Goal: Task Accomplishment & Management: Use online tool/utility

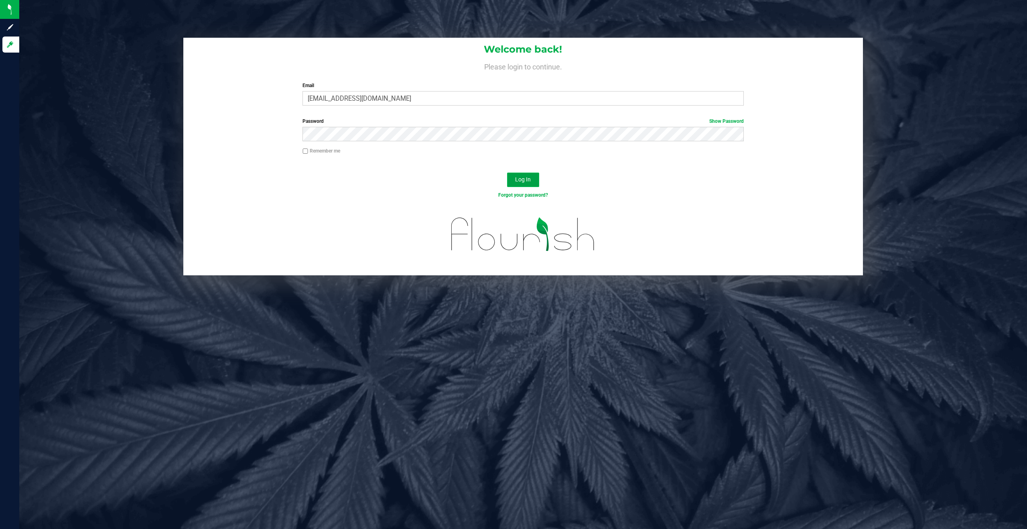
click at [533, 178] on button "Log In" at bounding box center [523, 179] width 32 height 14
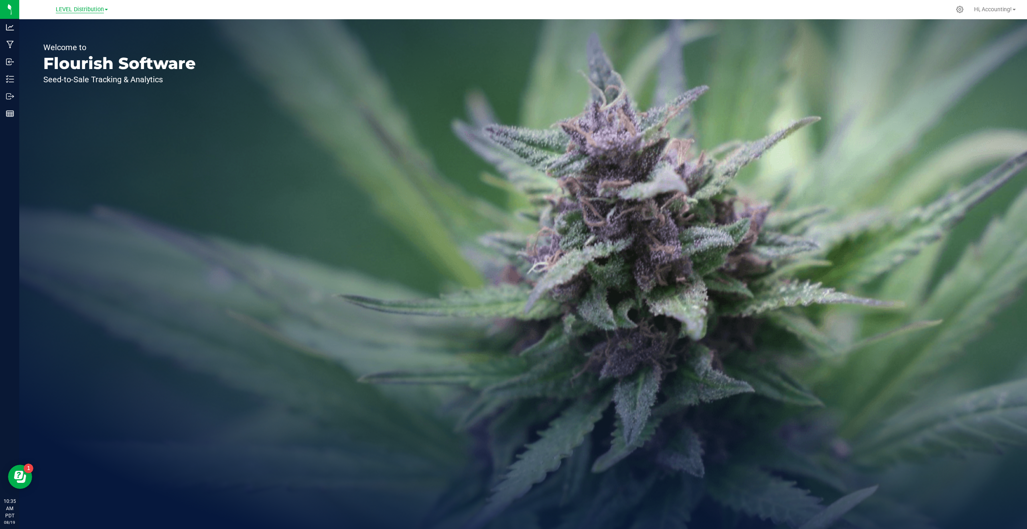
click at [76, 9] on span "LEVEL Distribution" at bounding box center [80, 9] width 48 height 7
click at [75, 28] on link "LEVEL - Extension" at bounding box center [81, 28] width 117 height 11
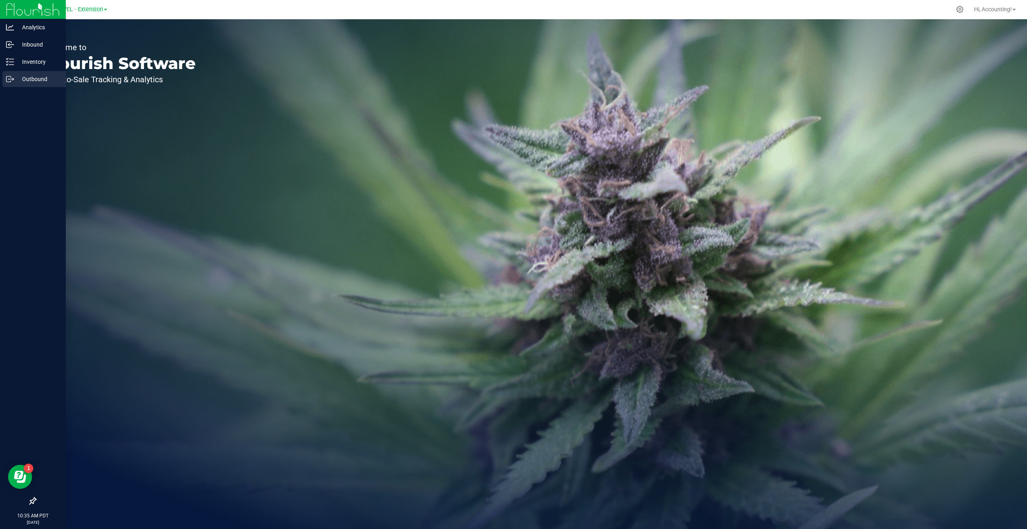
click at [42, 78] on p "Outbound" at bounding box center [38, 79] width 48 height 10
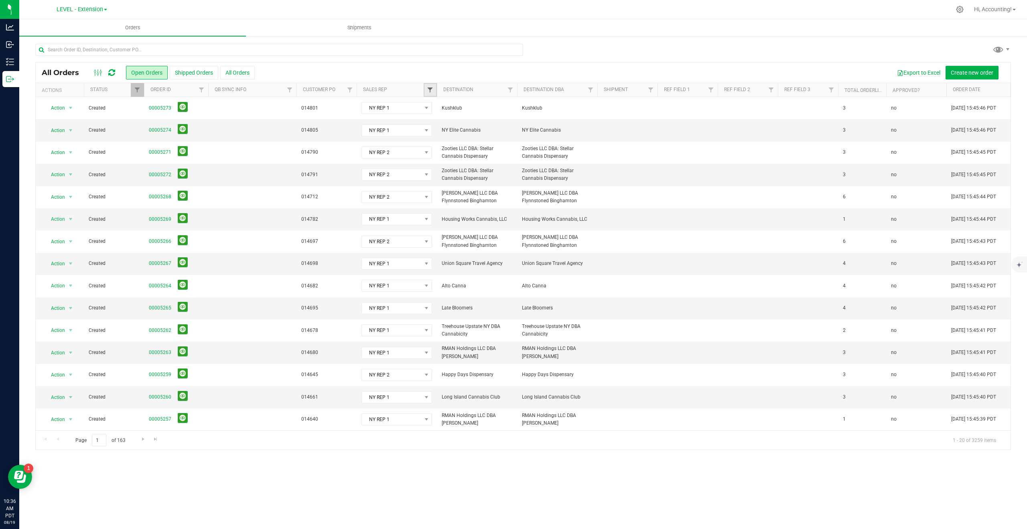
click at [427, 89] on span "Filter" at bounding box center [430, 90] width 6 height 6
click at [434, 222] on input "PA REP" at bounding box center [433, 221] width 5 height 5
checkbox input "true"
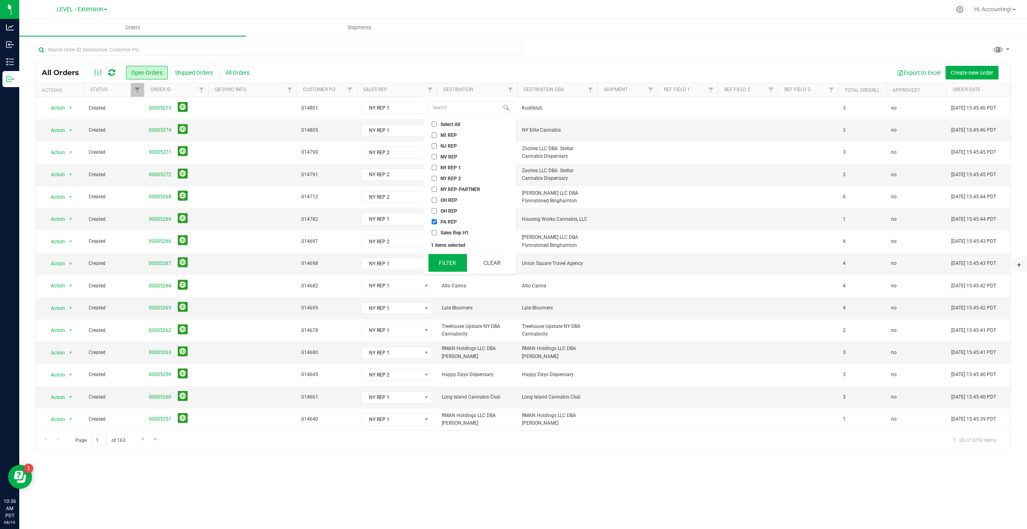
click at [446, 264] on button "Filter" at bounding box center [447, 263] width 38 height 18
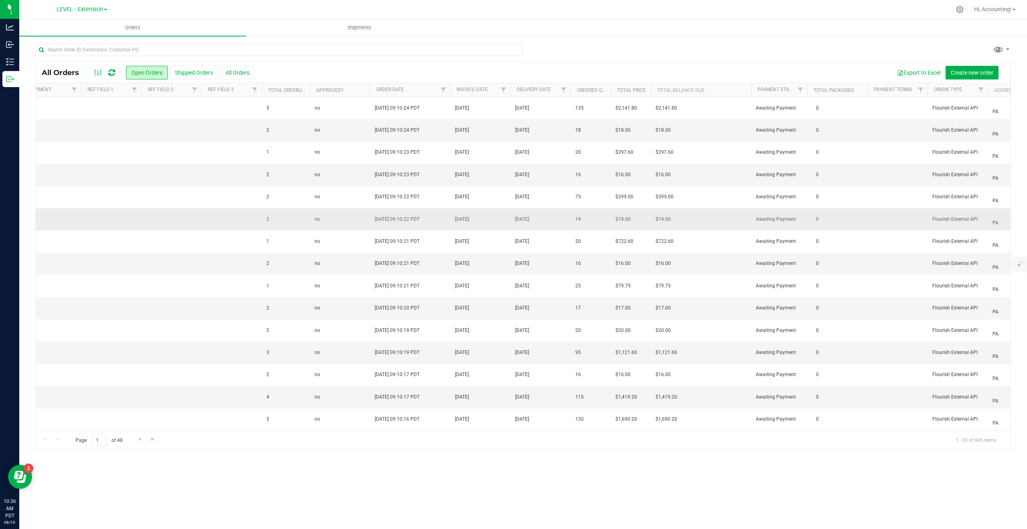
scroll to position [0, 581]
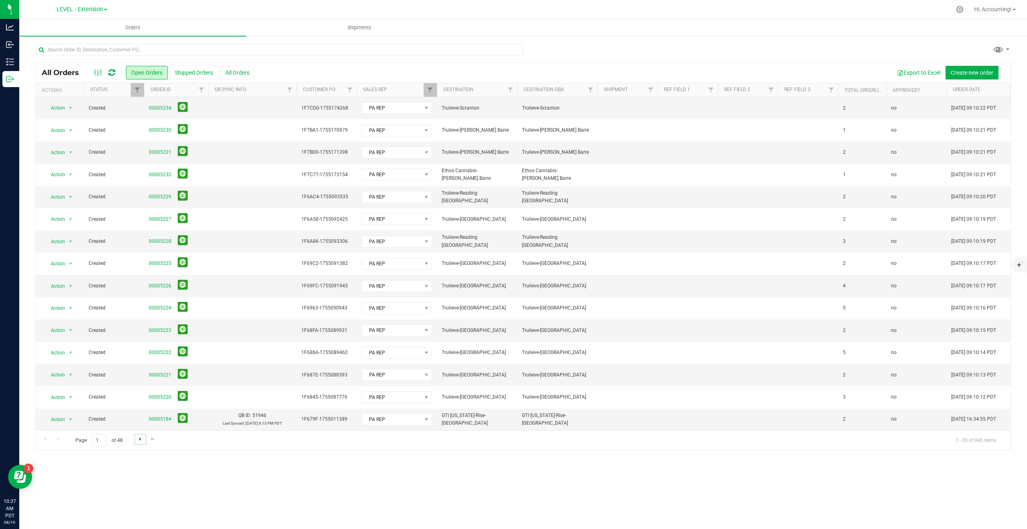
click at [138, 439] on span "Go to the next page" at bounding box center [140, 438] width 6 height 6
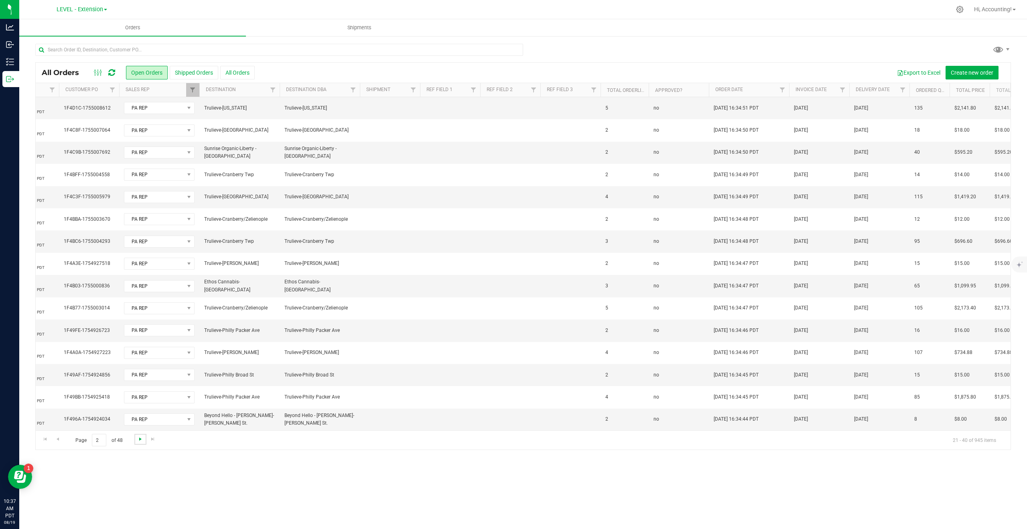
click at [141, 439] on span "Go to the next page" at bounding box center [140, 438] width 6 height 6
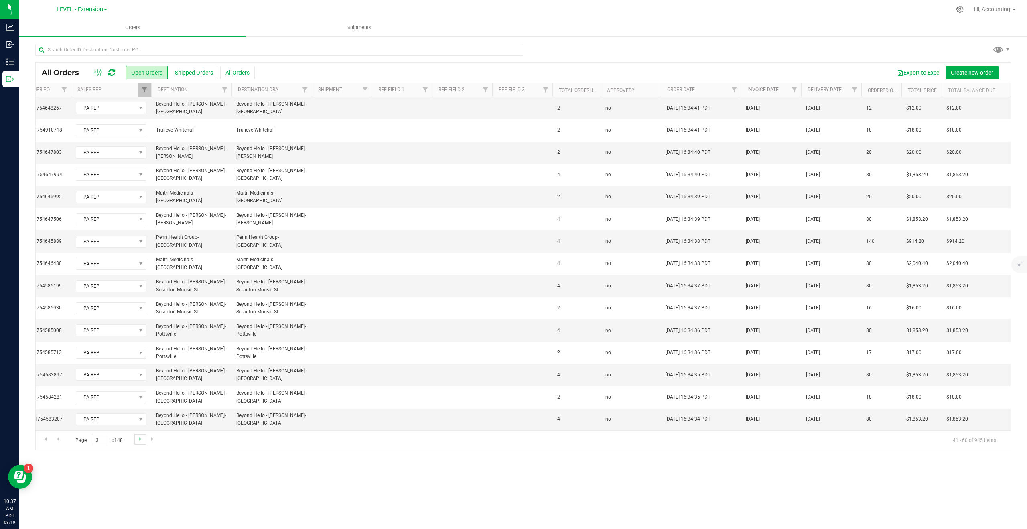
click at [136, 435] on link "Go to the next page" at bounding box center [140, 438] width 12 height 11
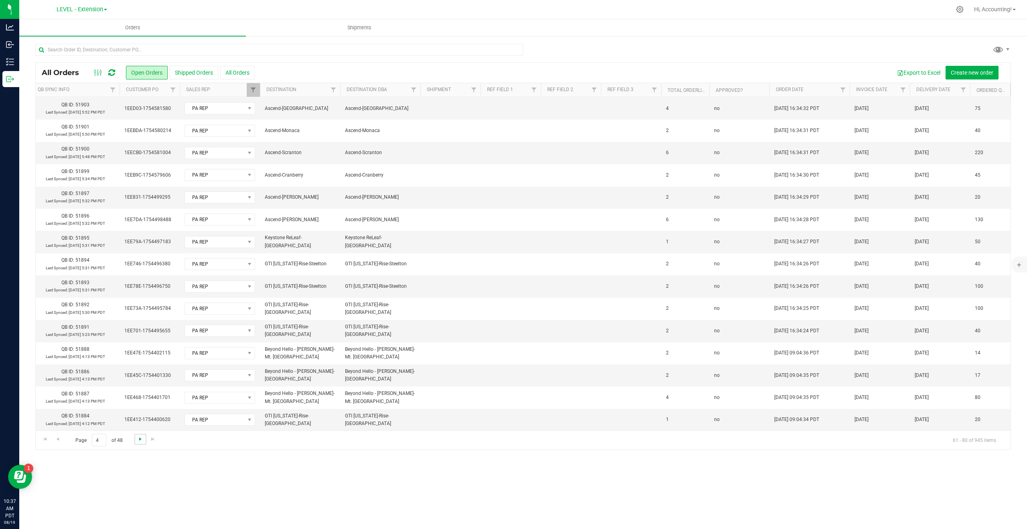
click at [140, 442] on span "Go to the next page" at bounding box center [140, 438] width 6 height 6
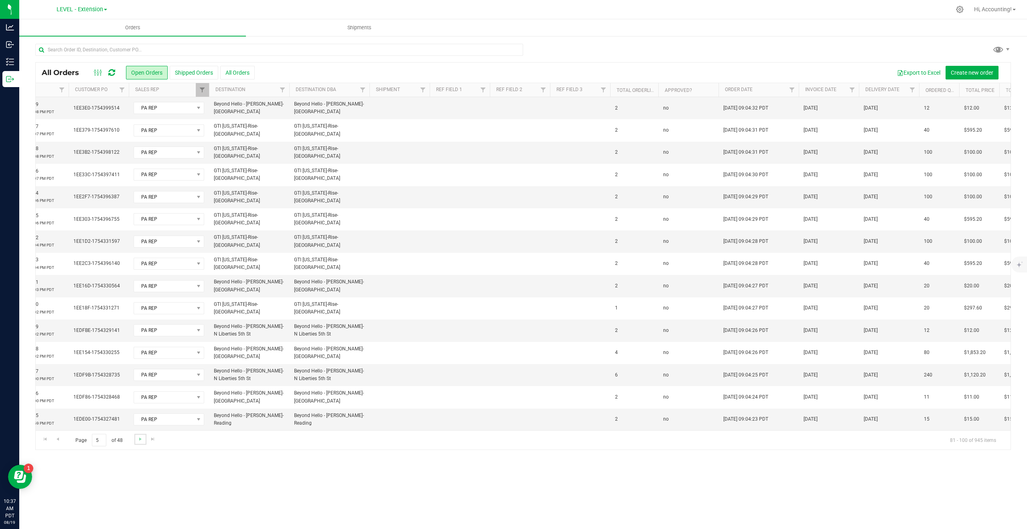
click at [143, 438] on link "Go to the next page" at bounding box center [140, 438] width 12 height 11
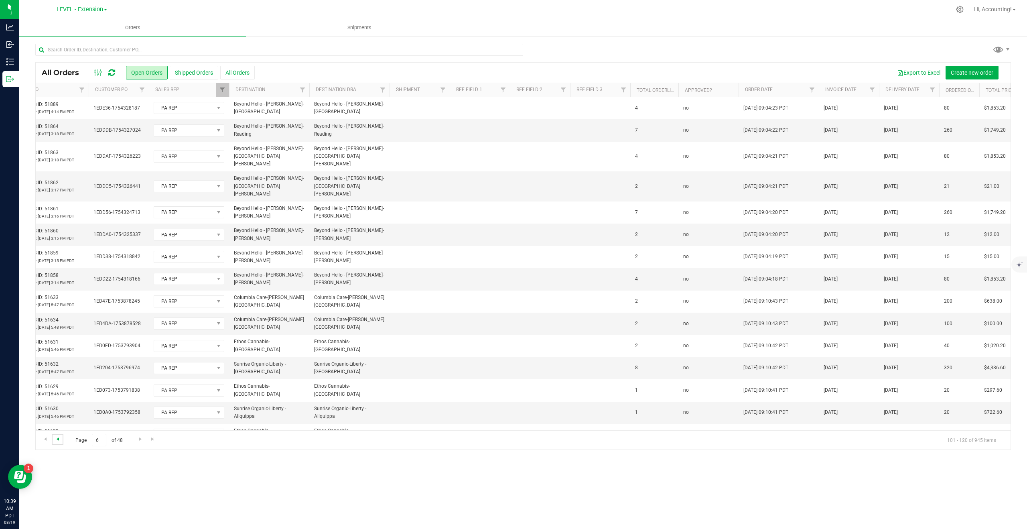
click at [57, 439] on span "Go to the previous page" at bounding box center [58, 438] width 6 height 6
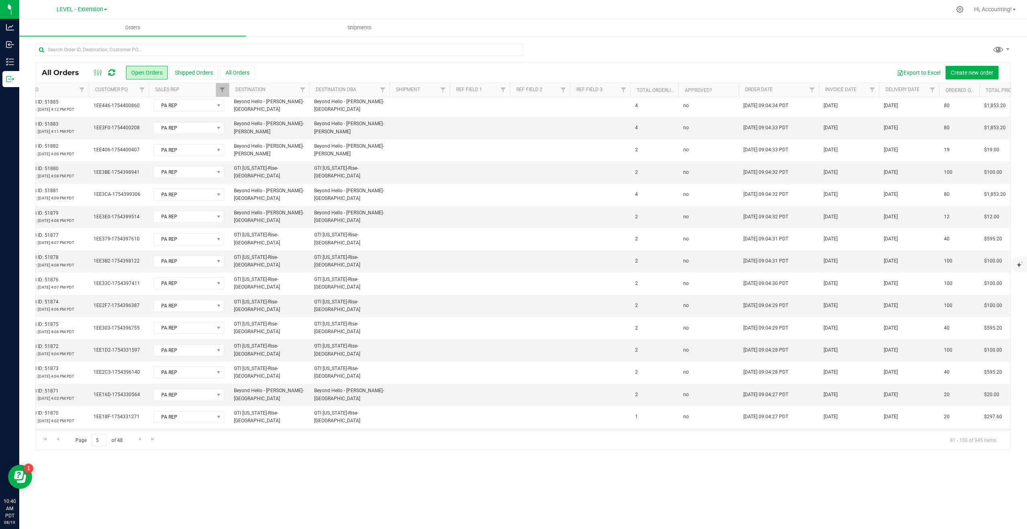
scroll to position [0, 208]
click at [59, 439] on span "Go to the previous page" at bounding box center [58, 438] width 6 height 6
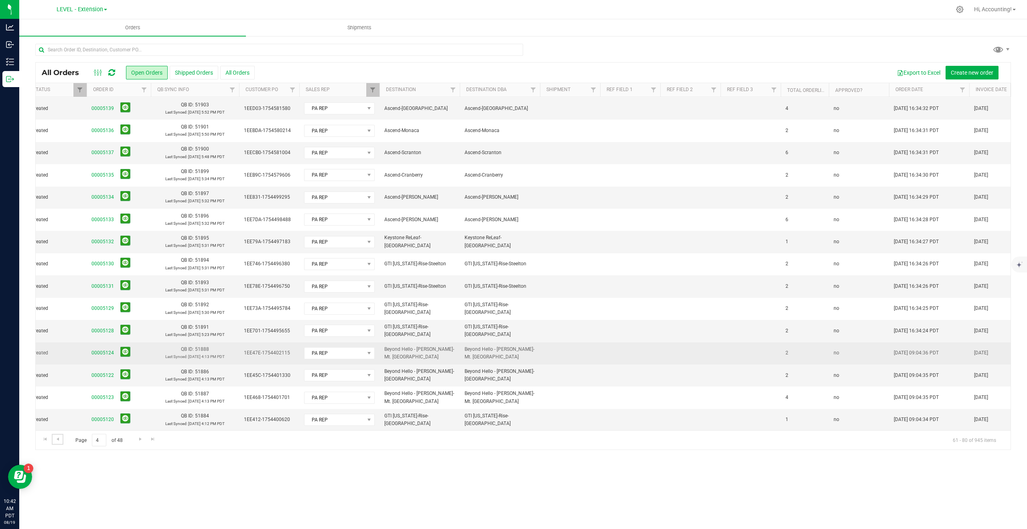
scroll to position [111, 95]
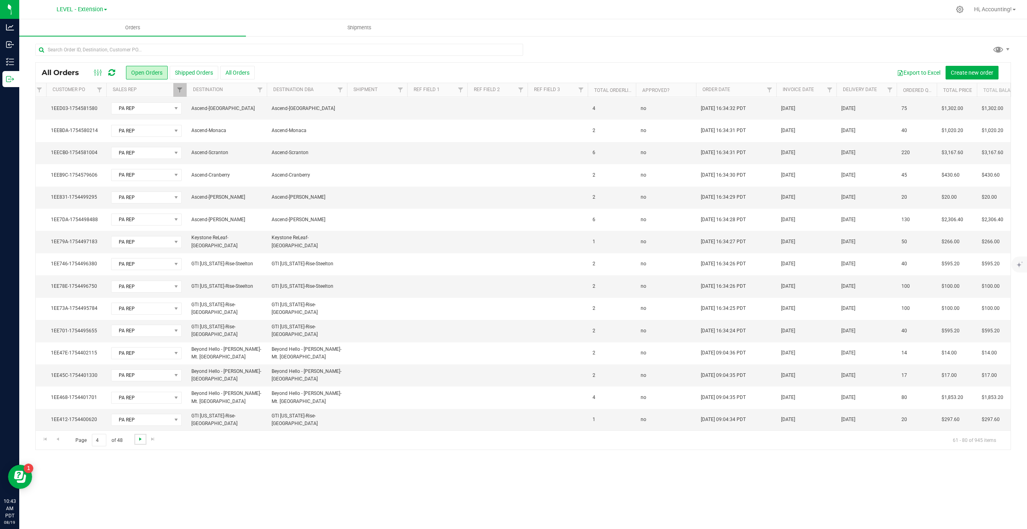
click at [137, 439] on span "Go to the next page" at bounding box center [140, 438] width 6 height 6
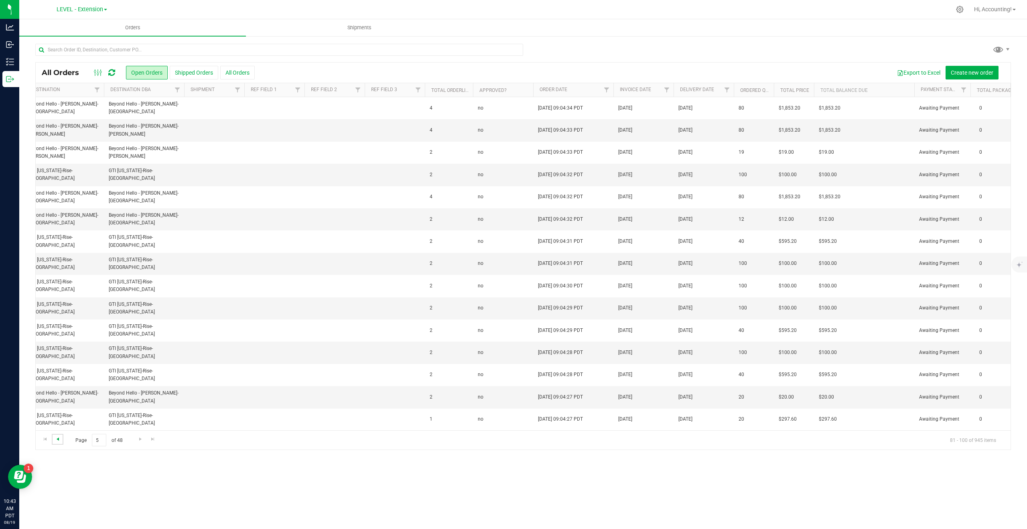
click at [55, 439] on span "Go to the previous page" at bounding box center [58, 438] width 6 height 6
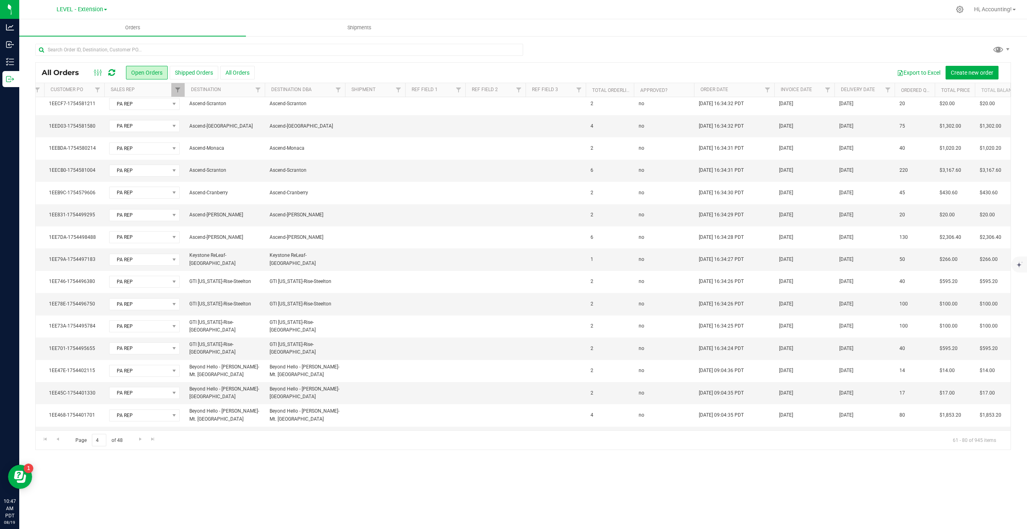
scroll to position [111, 252]
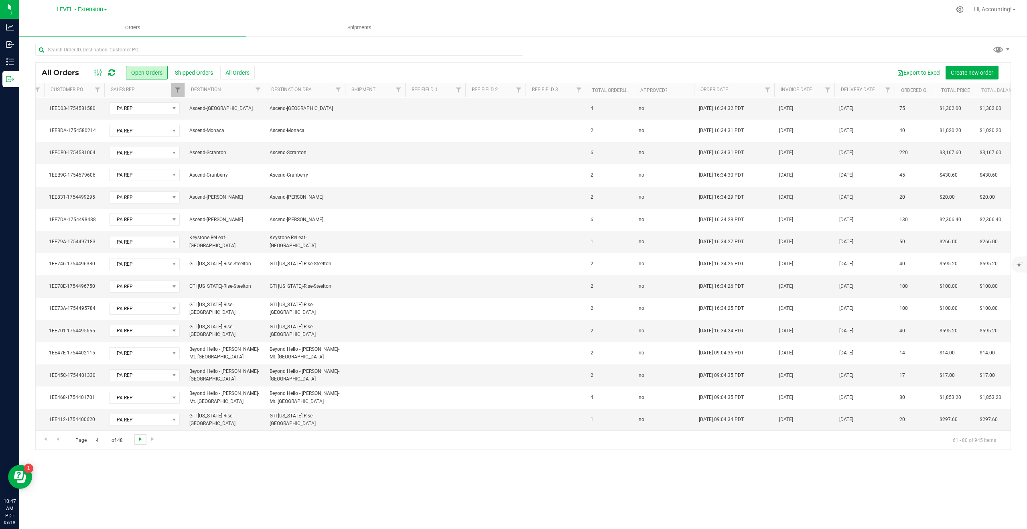
click at [139, 437] on span "Go to the next page" at bounding box center [140, 438] width 6 height 6
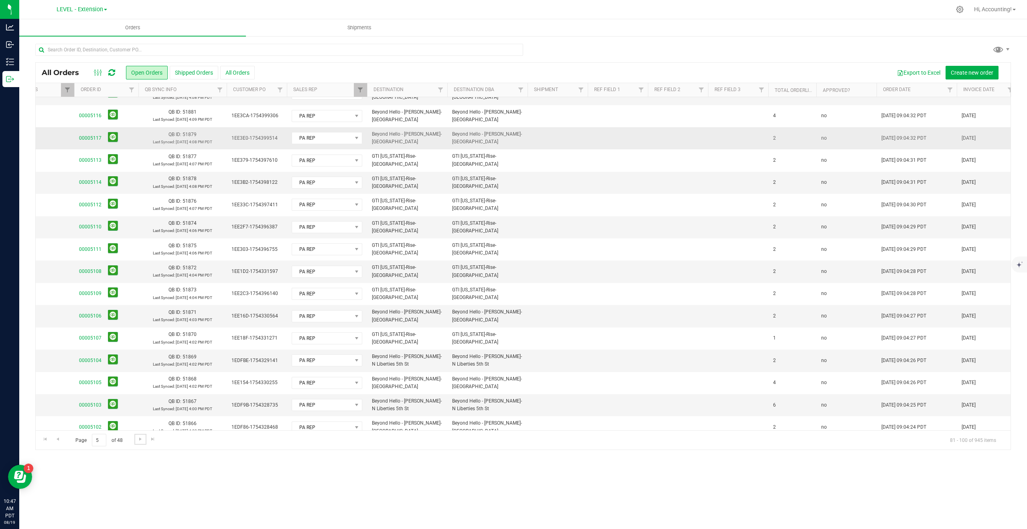
scroll to position [0, 70]
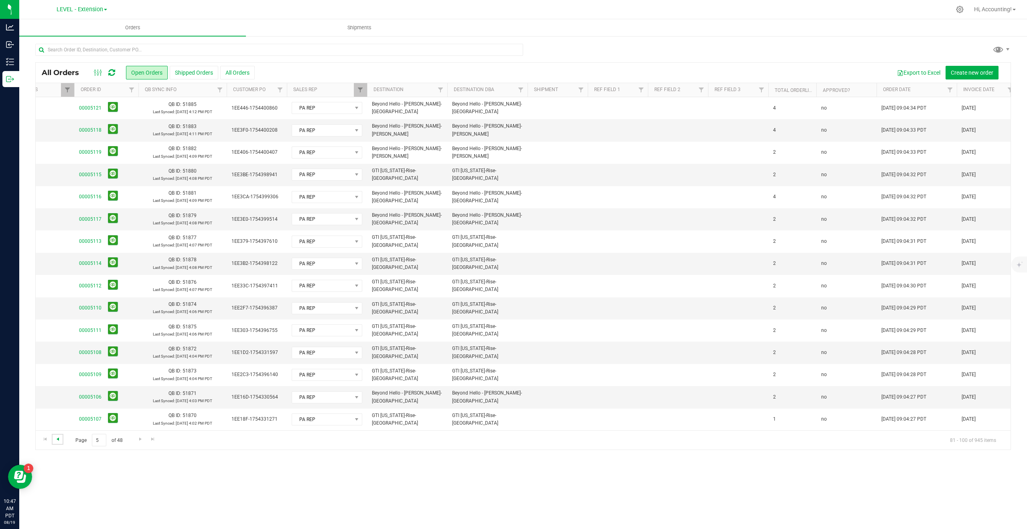
click at [55, 439] on span "Go to the previous page" at bounding box center [58, 438] width 6 height 6
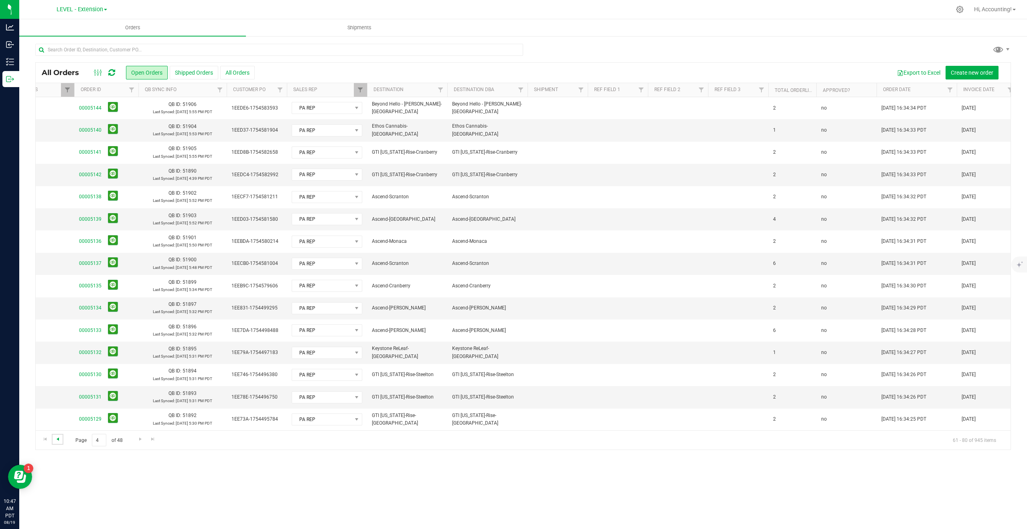
click at [58, 439] on span "Go to the previous page" at bounding box center [58, 438] width 6 height 6
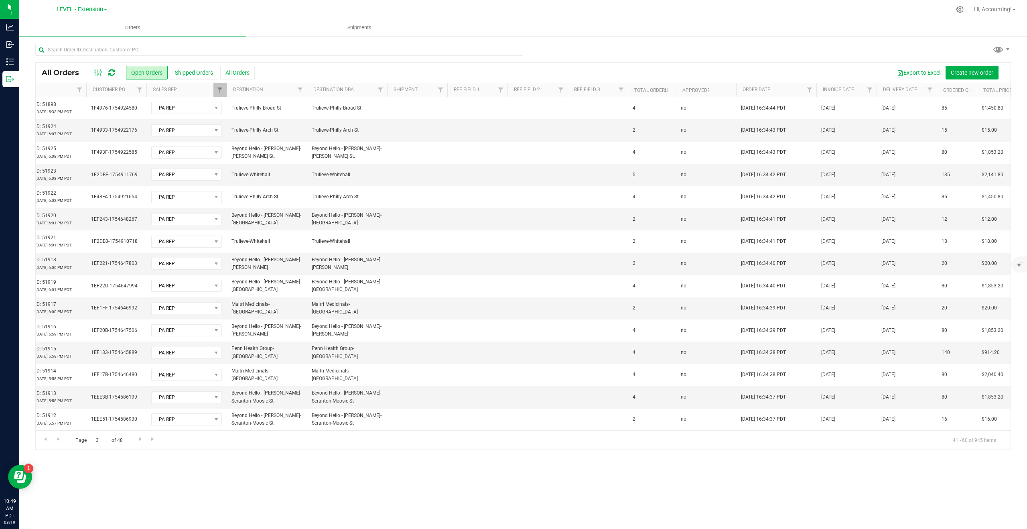
scroll to position [0, 51]
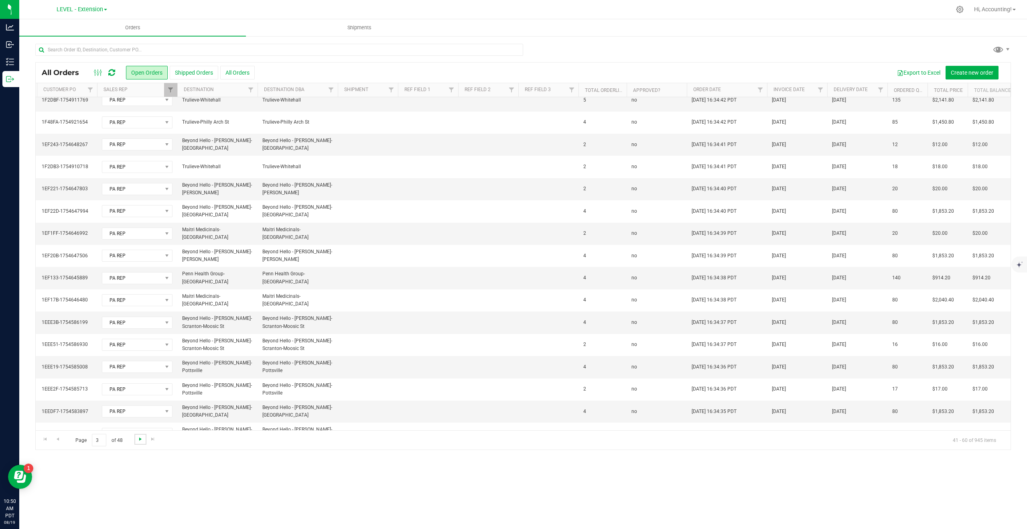
click at [140, 439] on span "Go to the next page" at bounding box center [140, 438] width 6 height 6
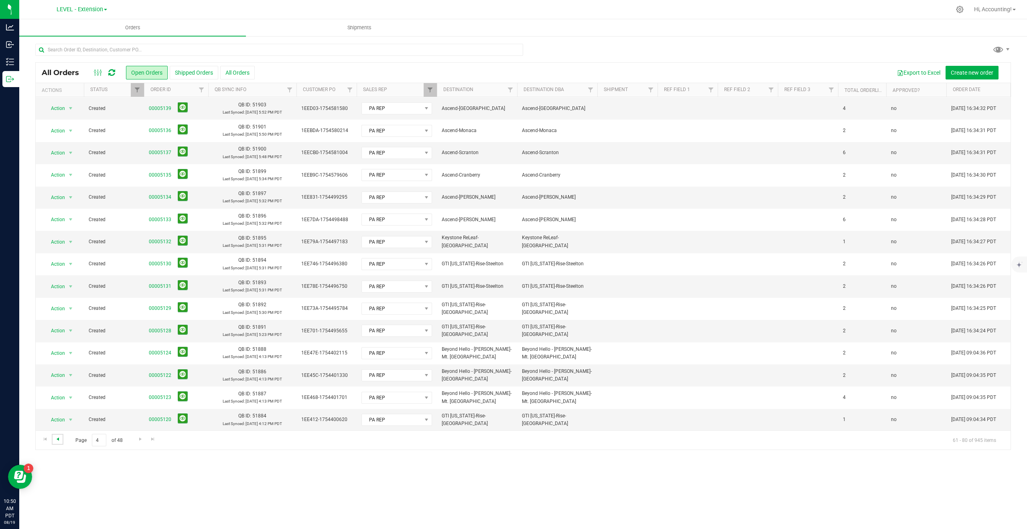
click at [59, 439] on span "Go to the previous page" at bounding box center [58, 438] width 6 height 6
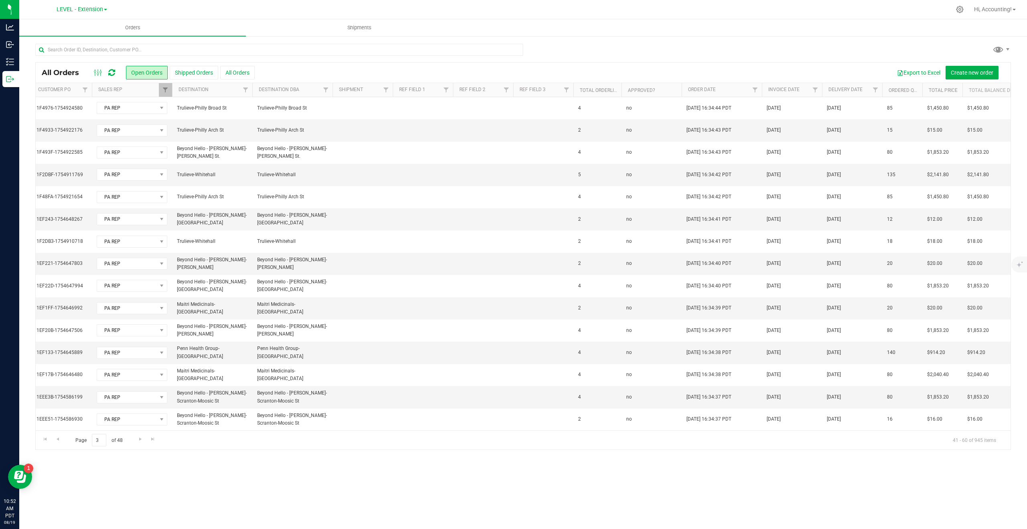
scroll to position [0, 267]
click at [58, 439] on span "Go to the previous page" at bounding box center [58, 438] width 6 height 6
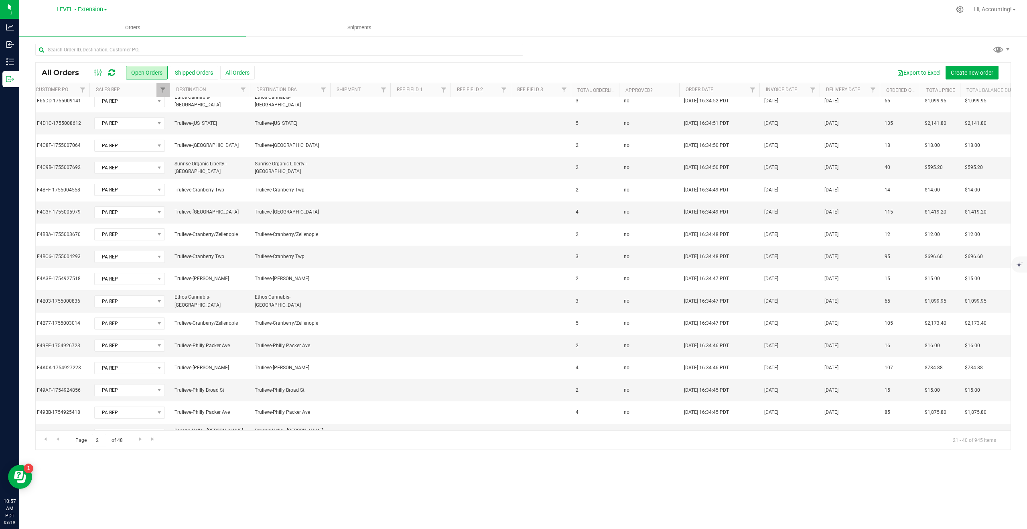
scroll to position [111, 267]
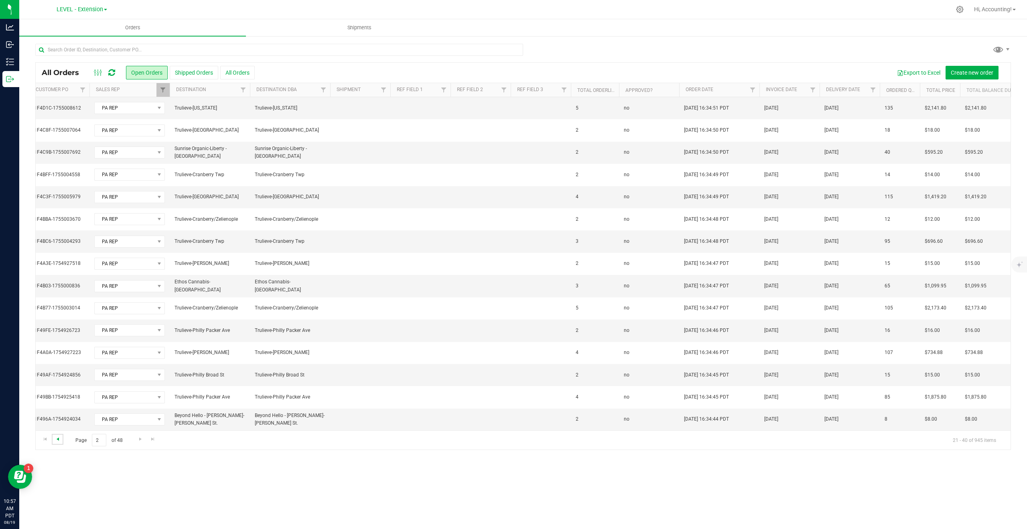
click at [58, 439] on span "Go to the previous page" at bounding box center [58, 438] width 6 height 6
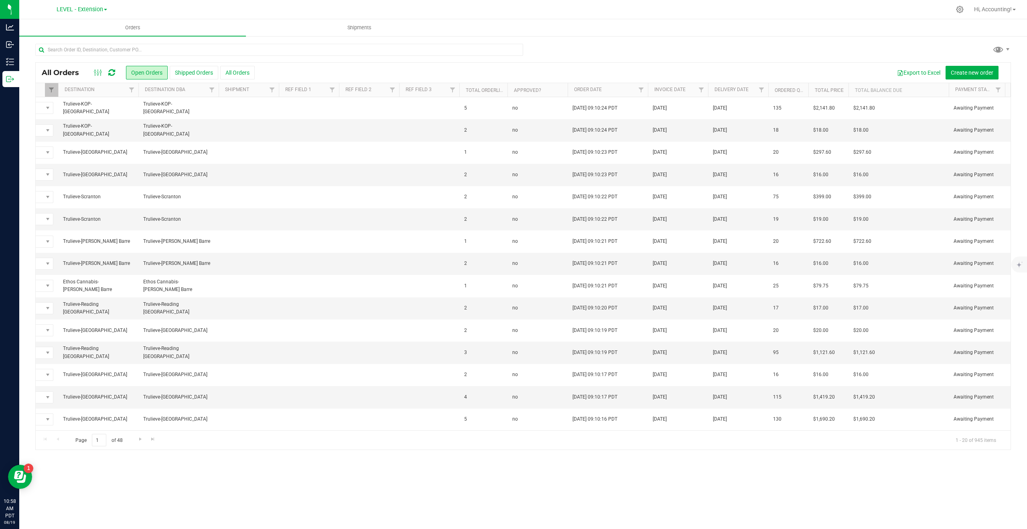
scroll to position [0, 129]
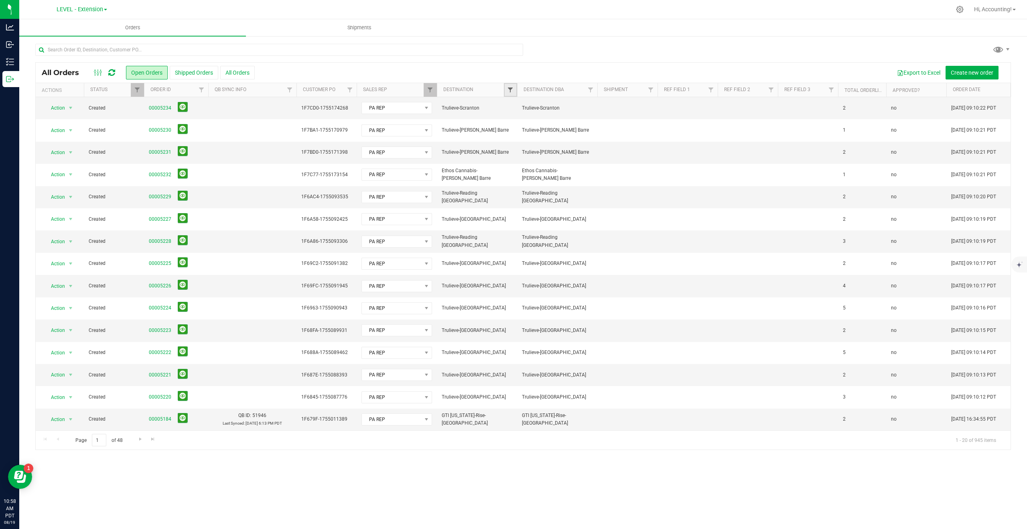
click at [511, 89] on span "Filter" at bounding box center [510, 90] width 6 height 6
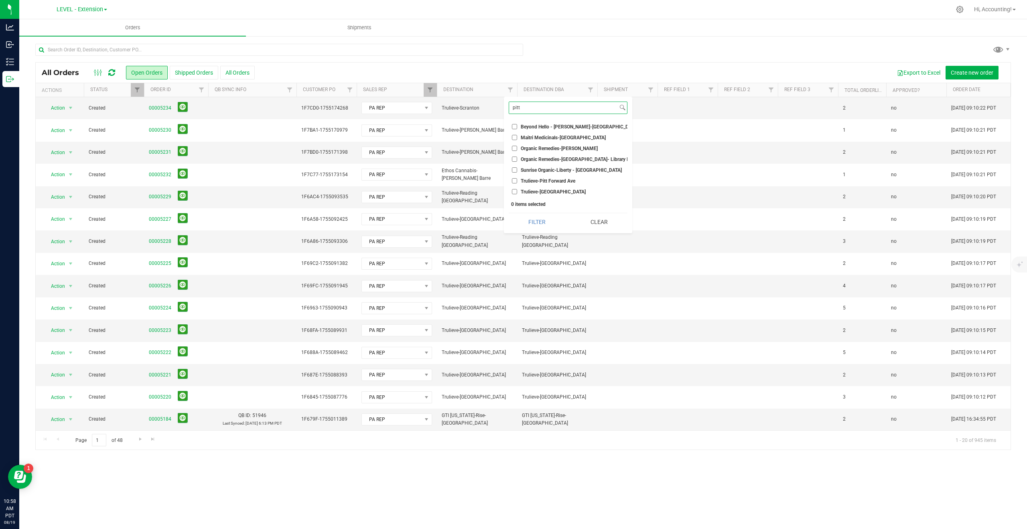
type input "pitt"
click at [514, 170] on input "Sunrise Organic-Liberty - [GEOGRAPHIC_DATA]" at bounding box center [514, 169] width 5 height 5
checkbox input "true"
click at [533, 219] on button "Filter" at bounding box center [536, 222] width 57 height 18
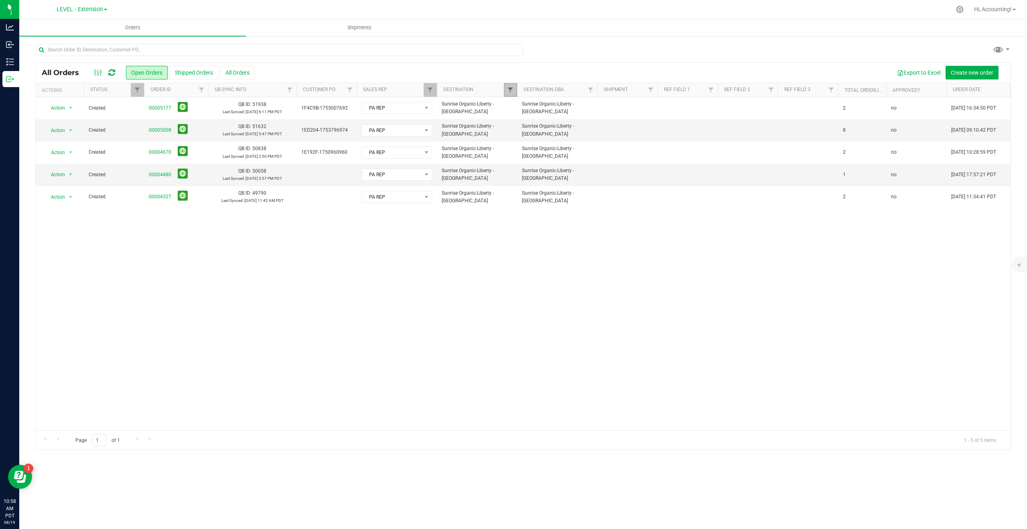
click at [509, 88] on span "Filter" at bounding box center [510, 90] width 6 height 6
click at [591, 224] on button "Clear" at bounding box center [599, 222] width 57 height 18
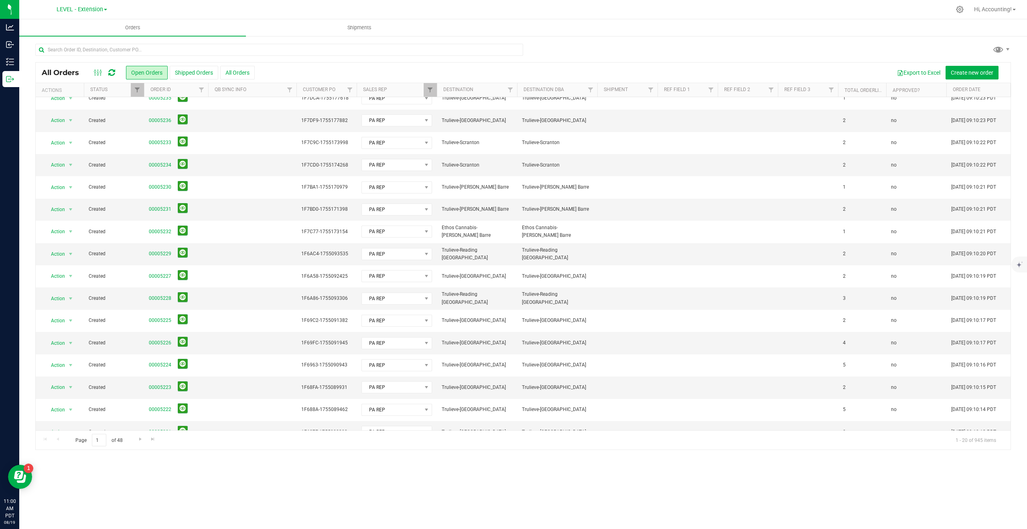
scroll to position [111, 0]
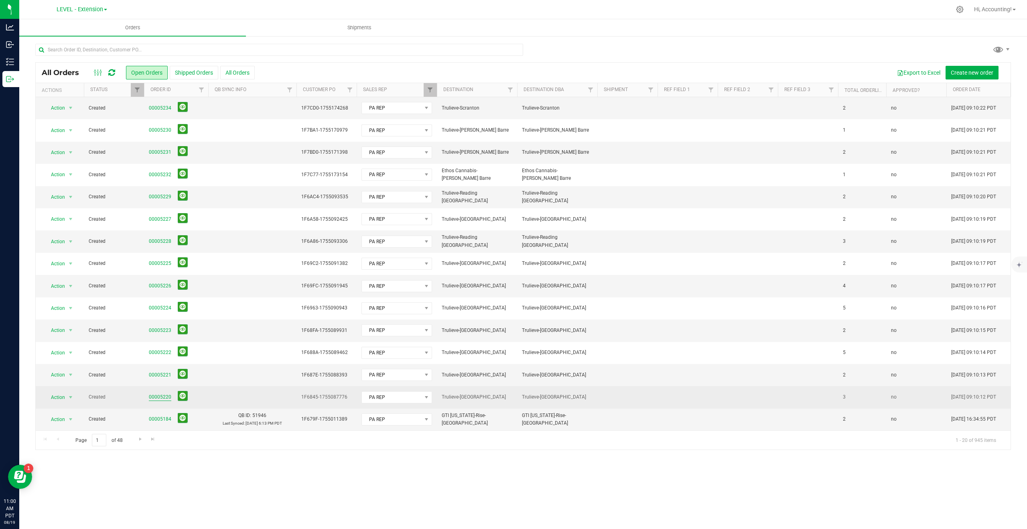
click at [156, 395] on link "00005220" at bounding box center [160, 397] width 22 height 8
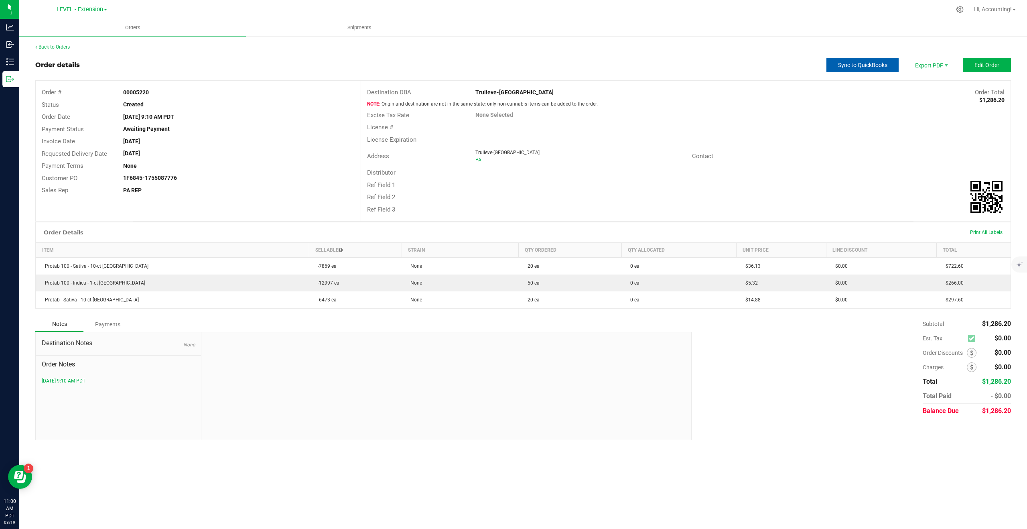
click at [862, 62] on span "Sync to QuickBooks" at bounding box center [862, 65] width 49 height 6
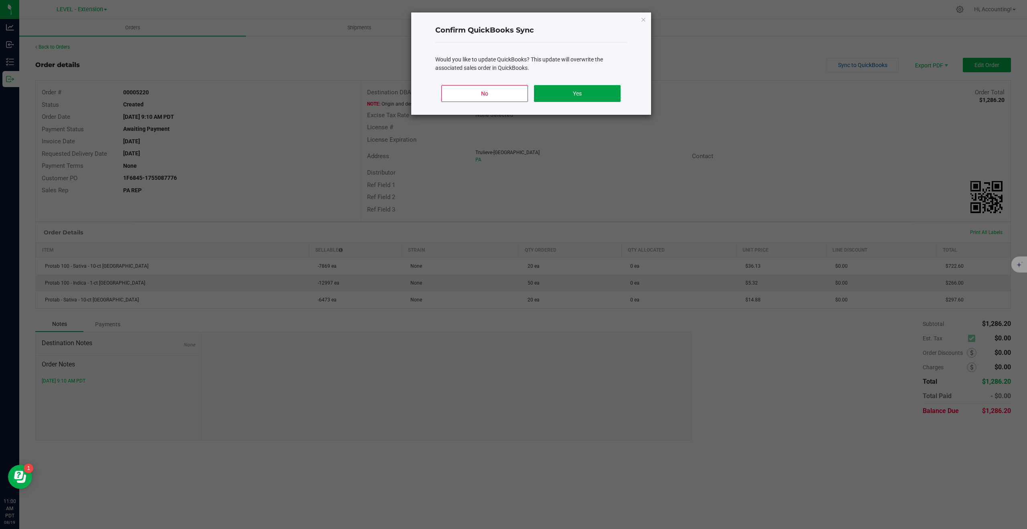
click at [563, 93] on button "Yes" at bounding box center [577, 93] width 86 height 17
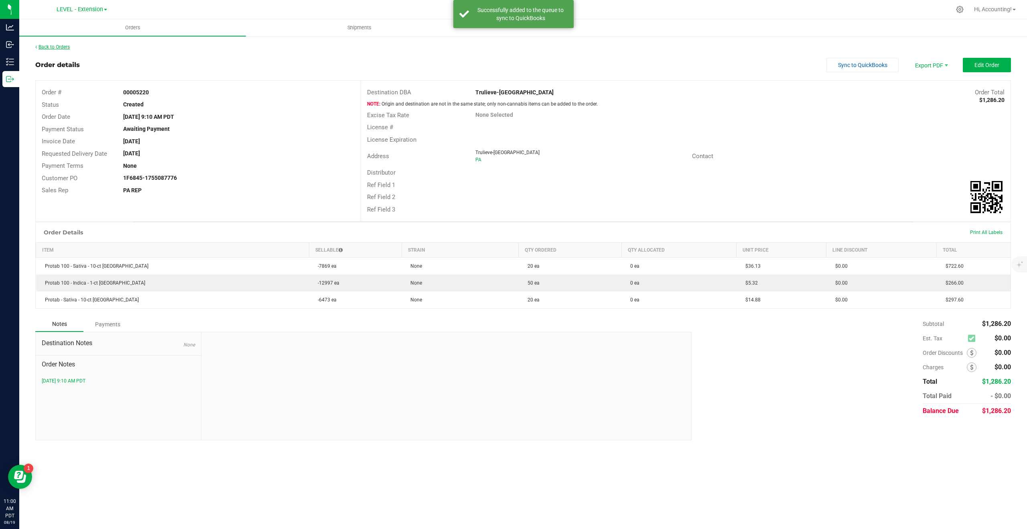
click at [58, 48] on link "Back to Orders" at bounding box center [52, 47] width 34 height 6
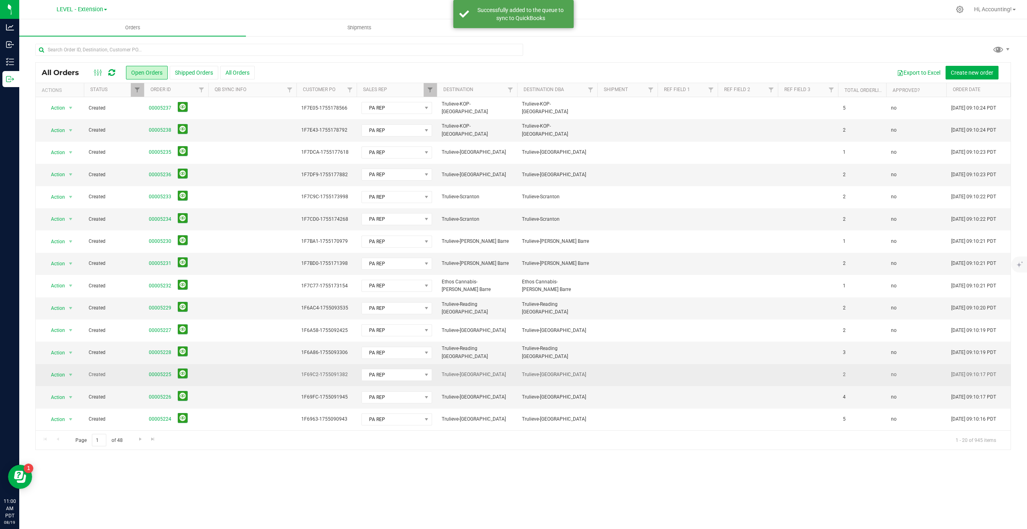
scroll to position [111, 0]
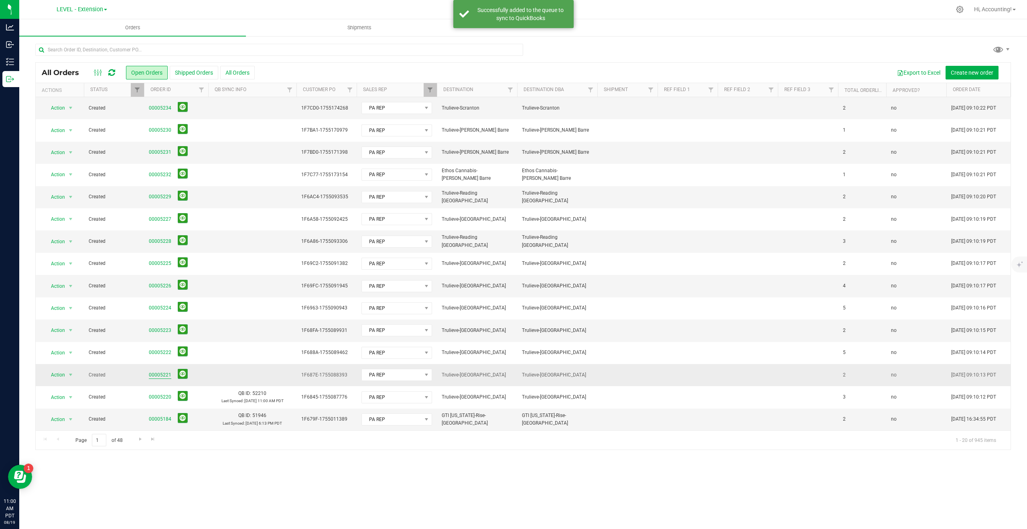
click at [164, 373] on link "00005221" at bounding box center [160, 375] width 22 height 8
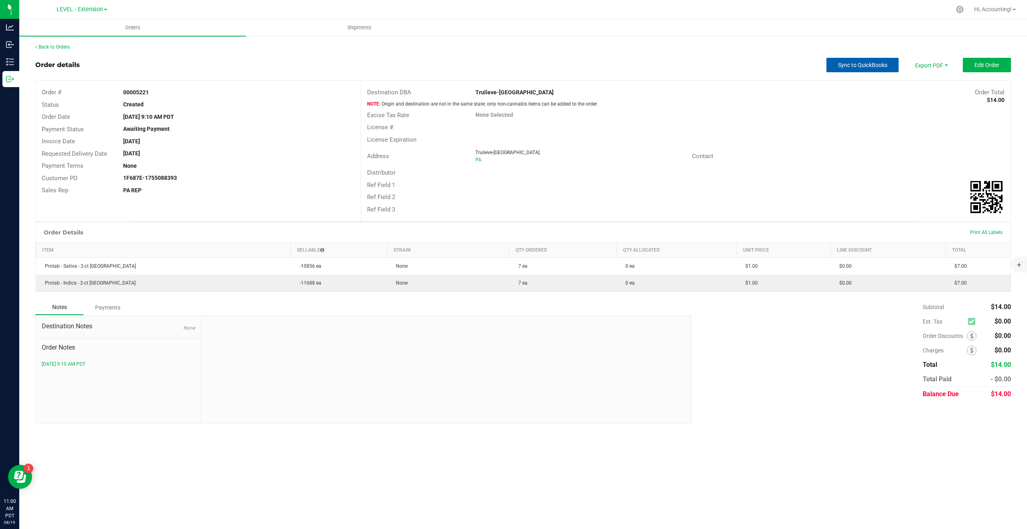
click at [869, 66] on span "Sync to QuickBooks" at bounding box center [862, 65] width 49 height 6
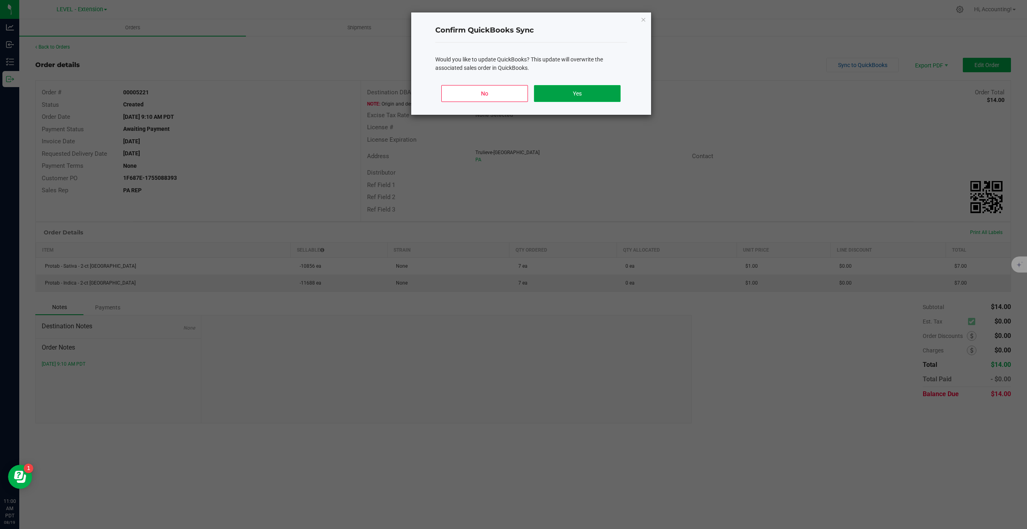
click at [585, 95] on button "Yes" at bounding box center [577, 93] width 86 height 17
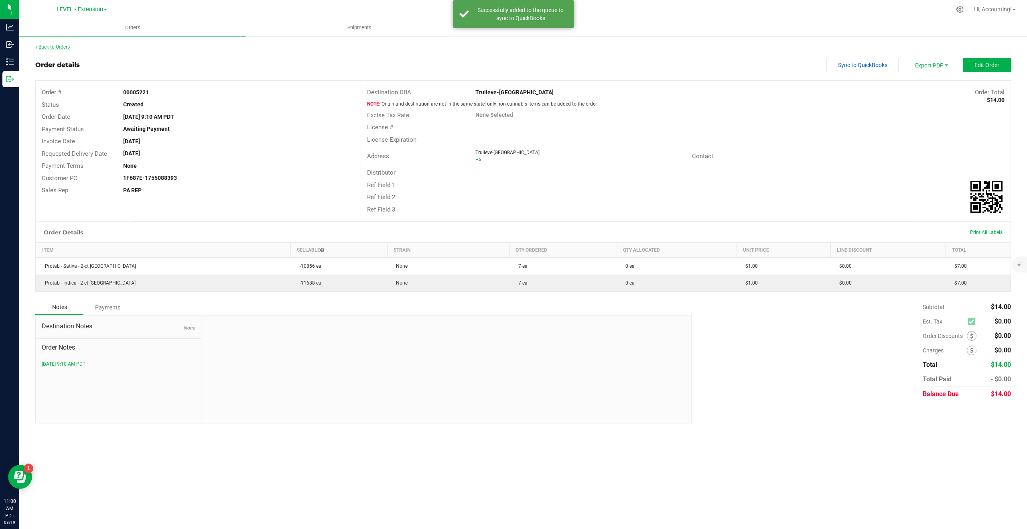
click at [59, 47] on link "Back to Orders" at bounding box center [52, 47] width 34 height 6
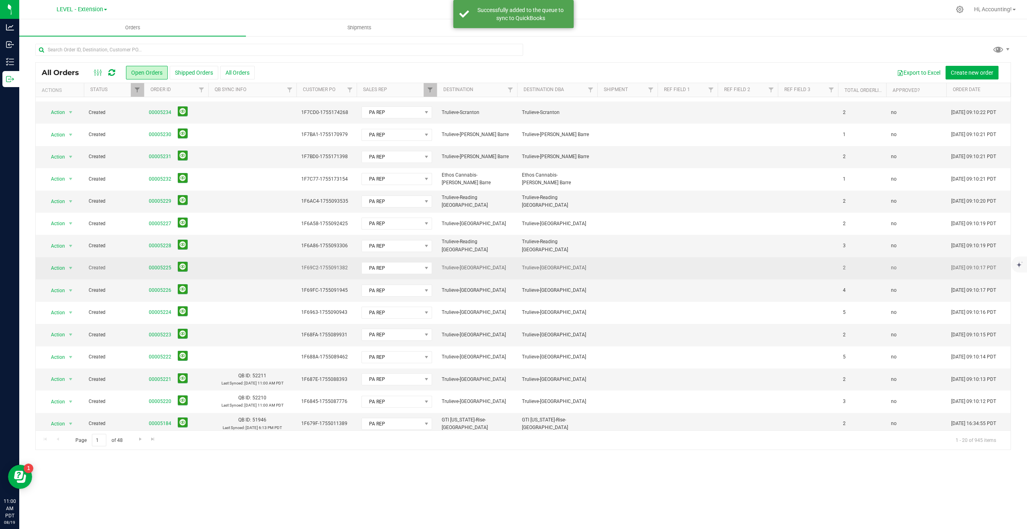
scroll to position [111, 0]
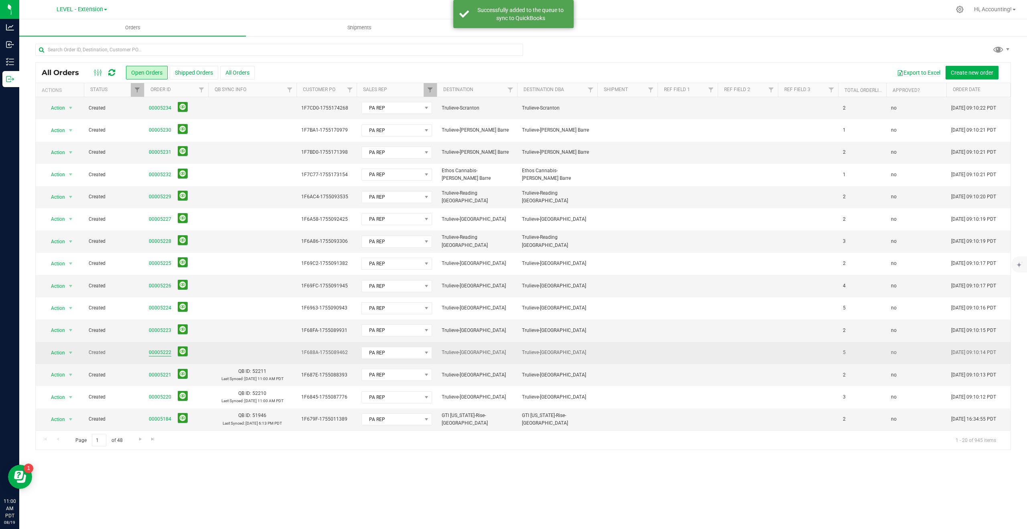
click at [159, 353] on link "00005222" at bounding box center [160, 352] width 22 height 8
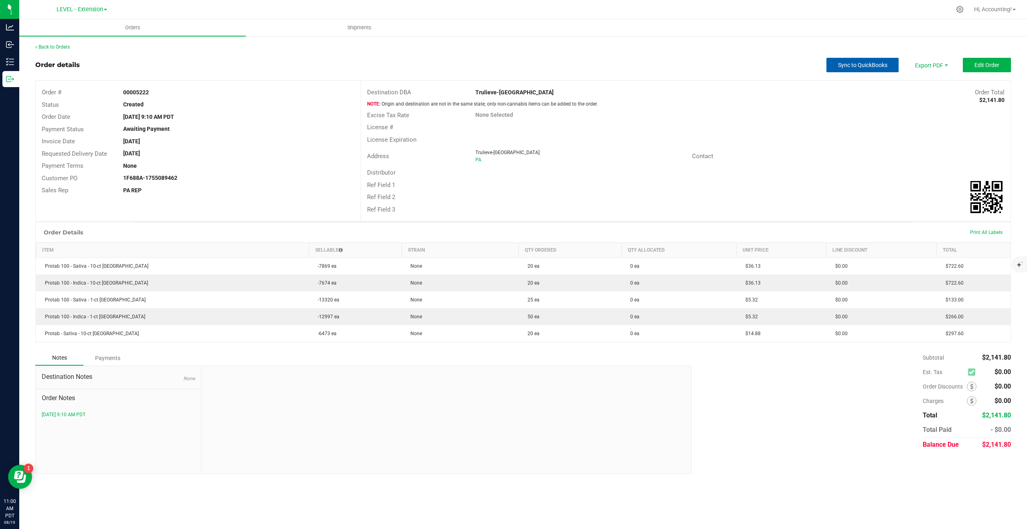
click at [852, 63] on span "Sync to QuickBooks" at bounding box center [862, 65] width 49 height 6
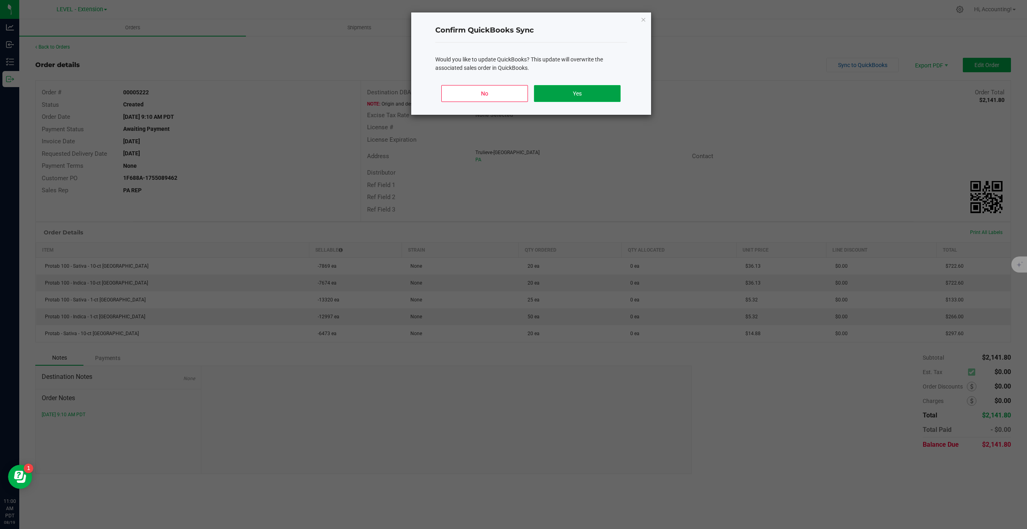
click at [600, 94] on button "Yes" at bounding box center [577, 93] width 86 height 17
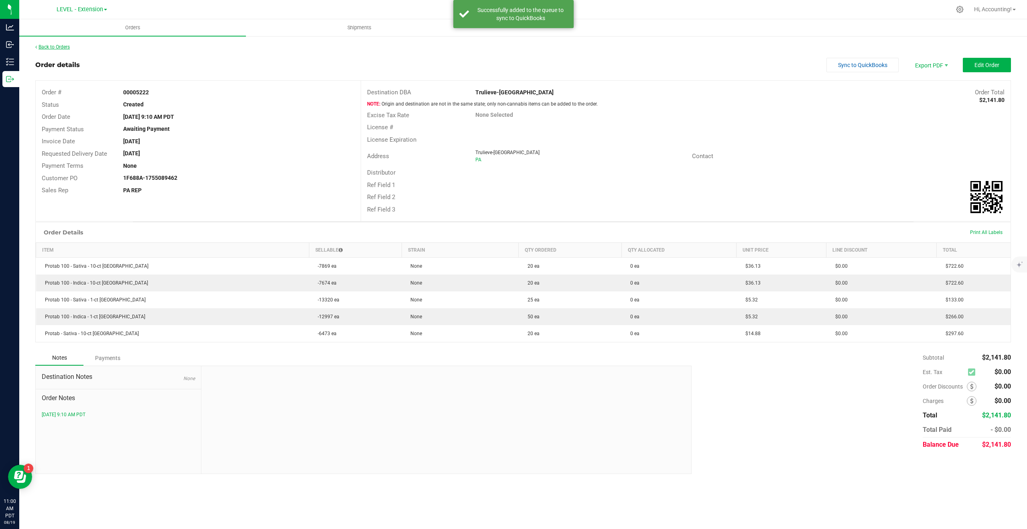
click at [55, 47] on link "Back to Orders" at bounding box center [52, 47] width 34 height 6
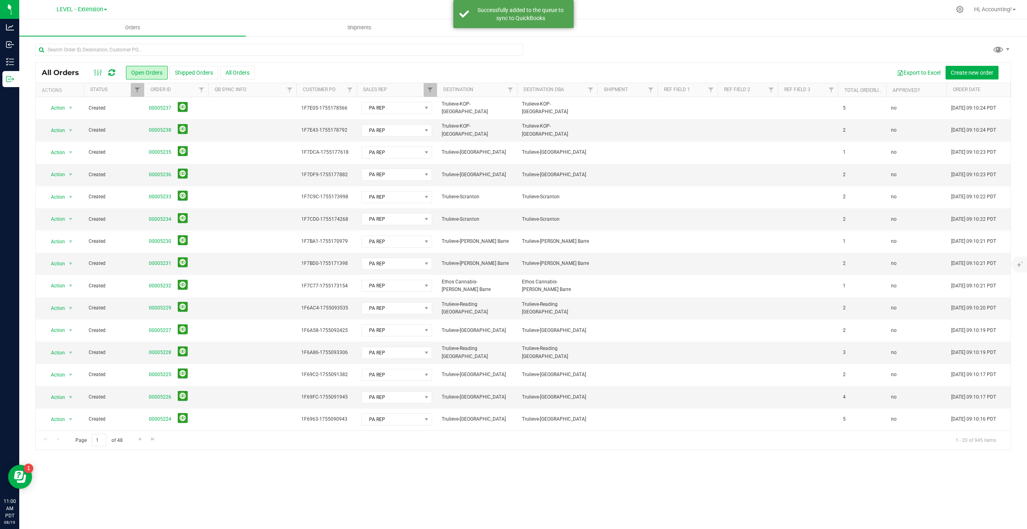
scroll to position [111, 0]
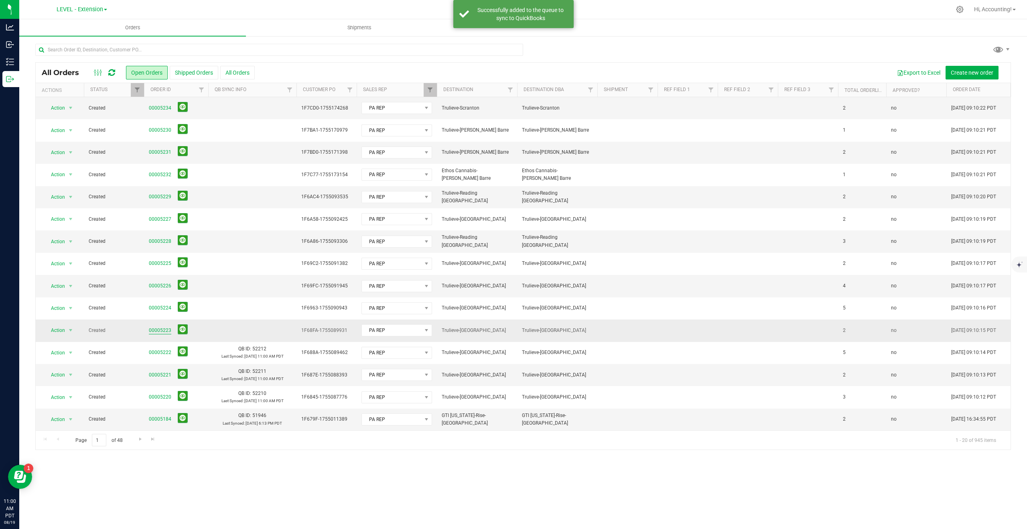
click at [152, 330] on link "00005223" at bounding box center [160, 330] width 22 height 8
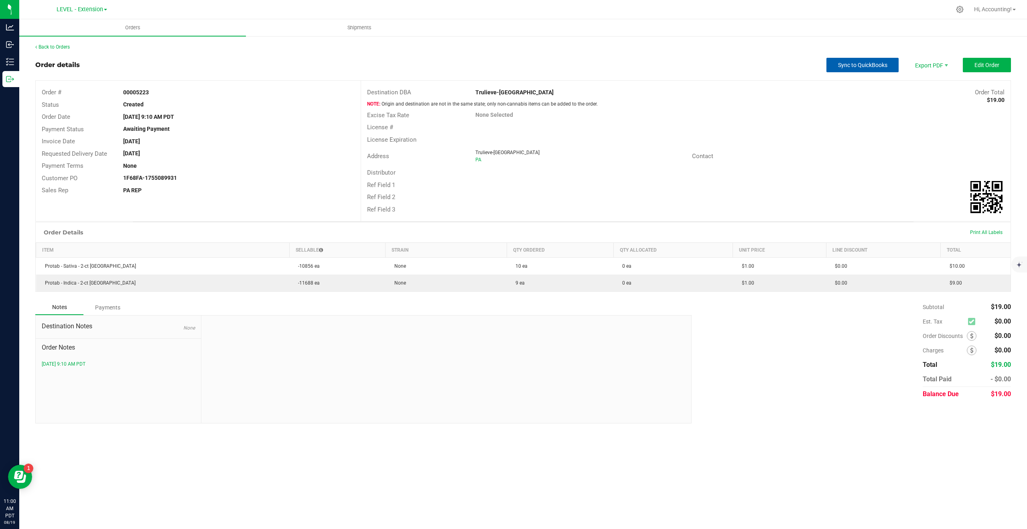
click at [862, 65] on span "Sync to QuickBooks" at bounding box center [862, 65] width 49 height 6
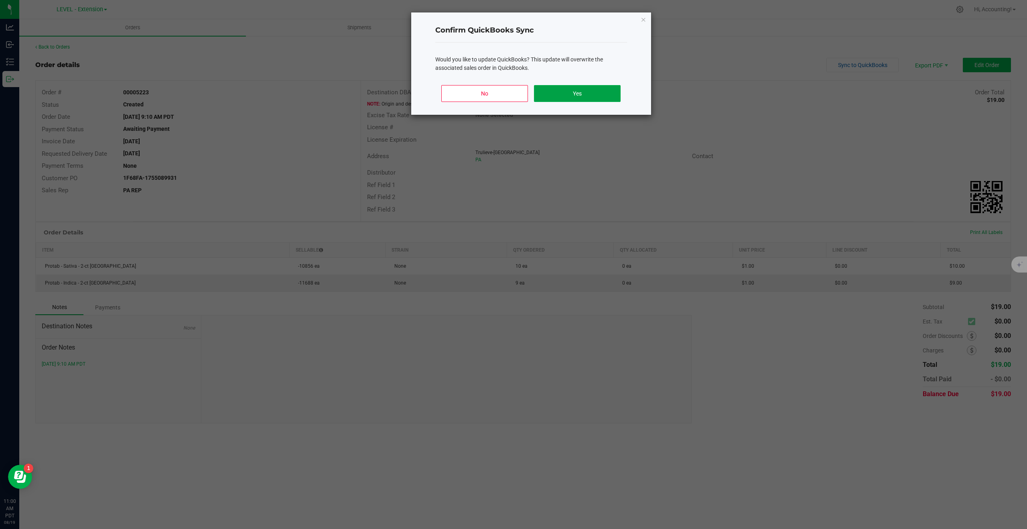
click at [549, 93] on button "Yes" at bounding box center [577, 93] width 86 height 17
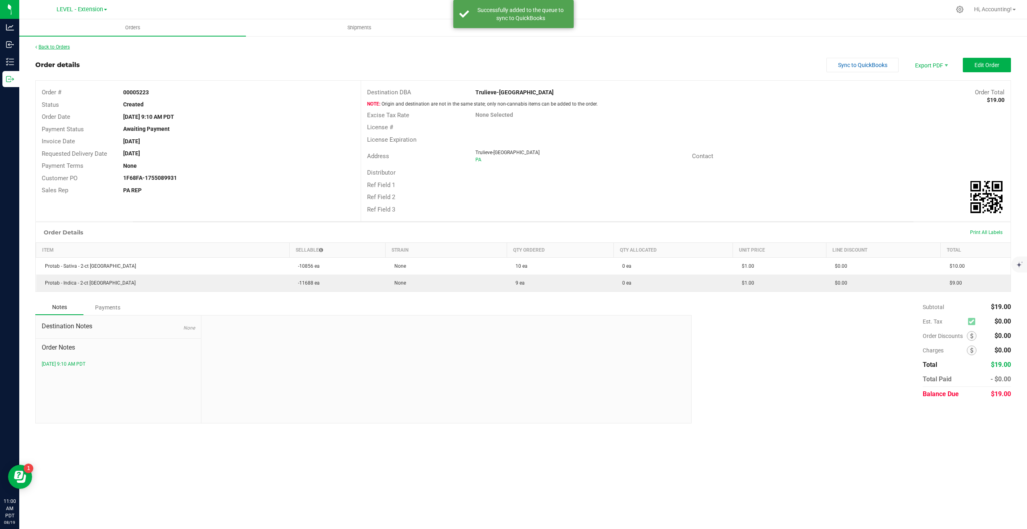
click at [50, 48] on link "Back to Orders" at bounding box center [52, 47] width 34 height 6
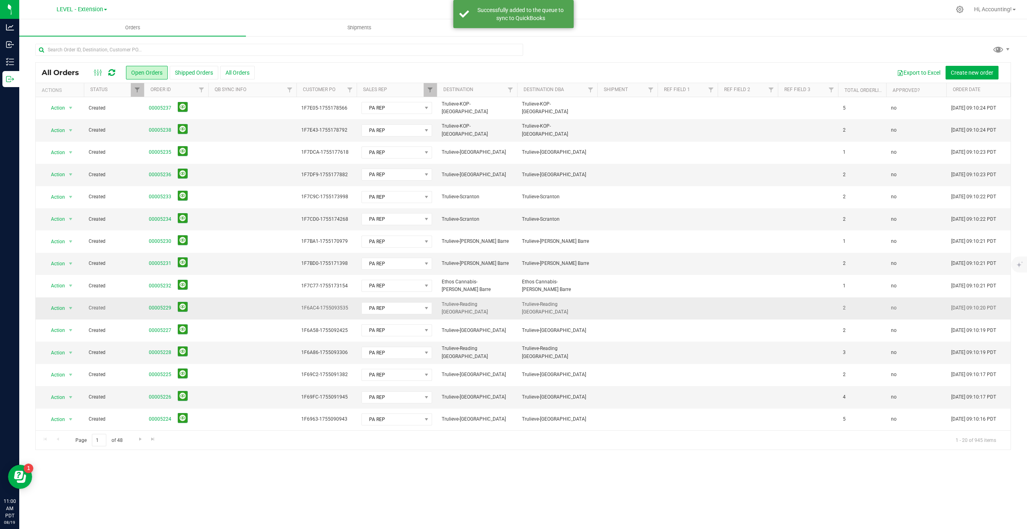
scroll to position [111, 0]
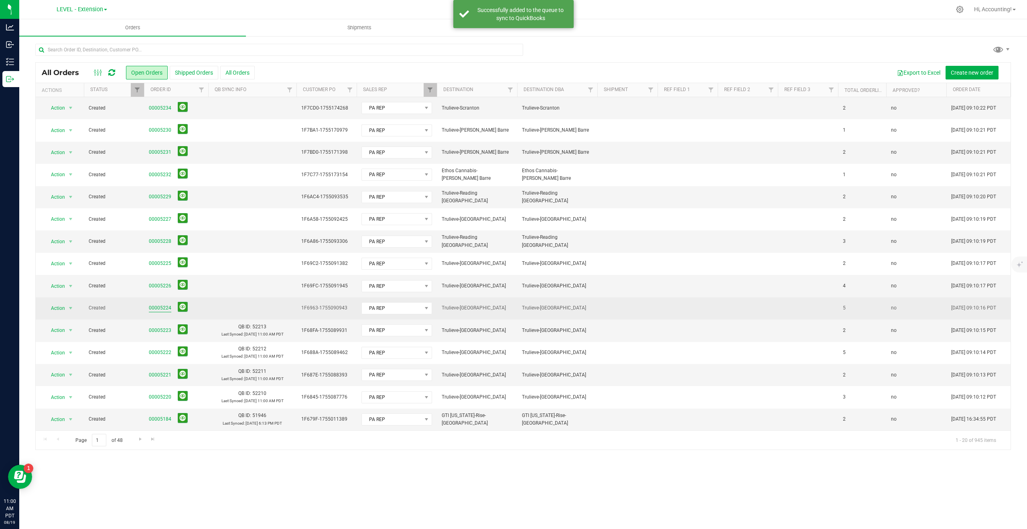
click at [162, 307] on link "00005224" at bounding box center [160, 308] width 22 height 8
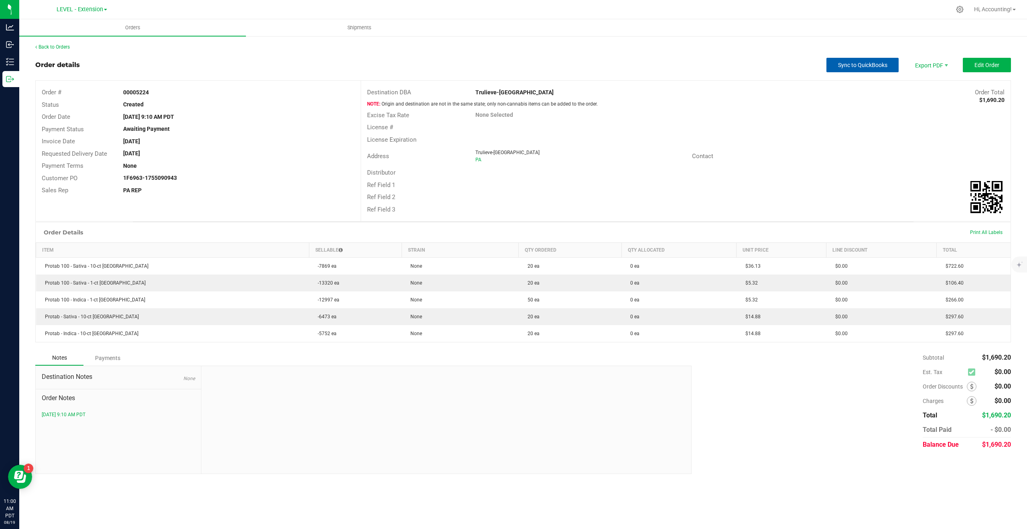
click at [861, 68] on button "Sync to QuickBooks" at bounding box center [862, 65] width 72 height 14
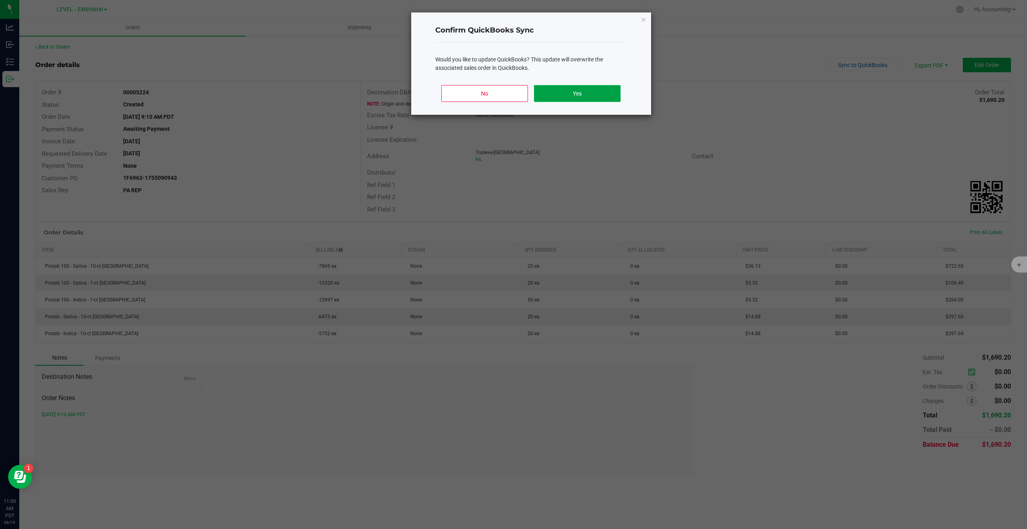
click at [579, 94] on button "Yes" at bounding box center [577, 93] width 86 height 17
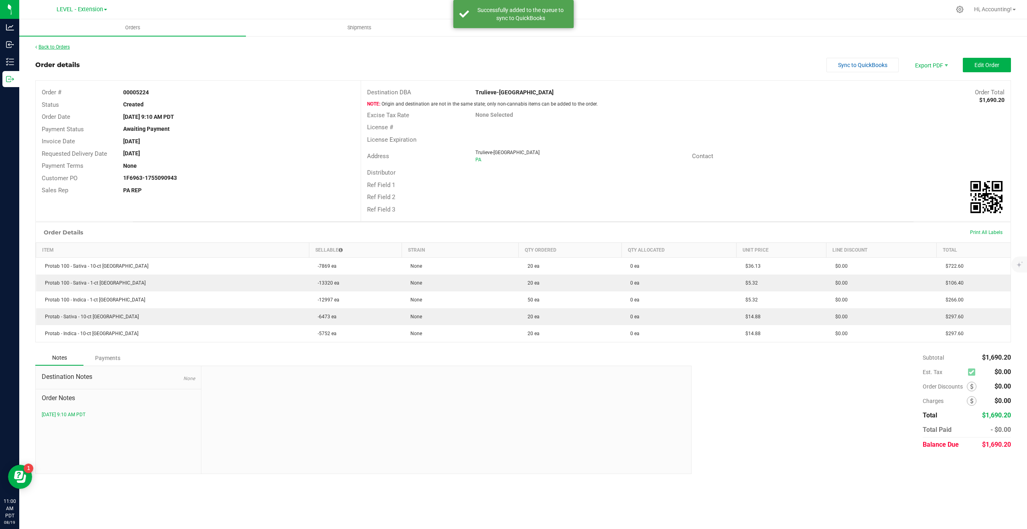
click at [59, 47] on link "Back to Orders" at bounding box center [52, 47] width 34 height 6
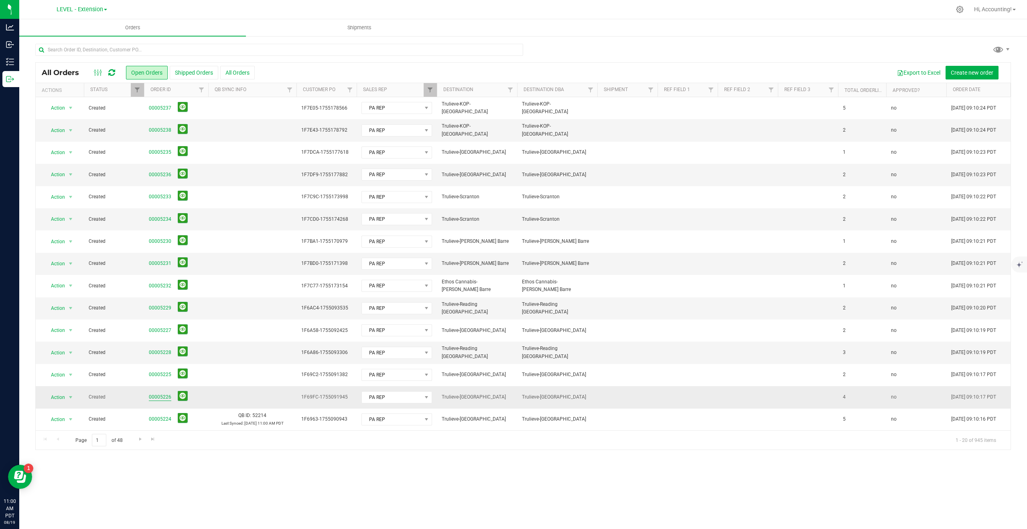
click at [158, 397] on link "00005226" at bounding box center [160, 397] width 22 height 8
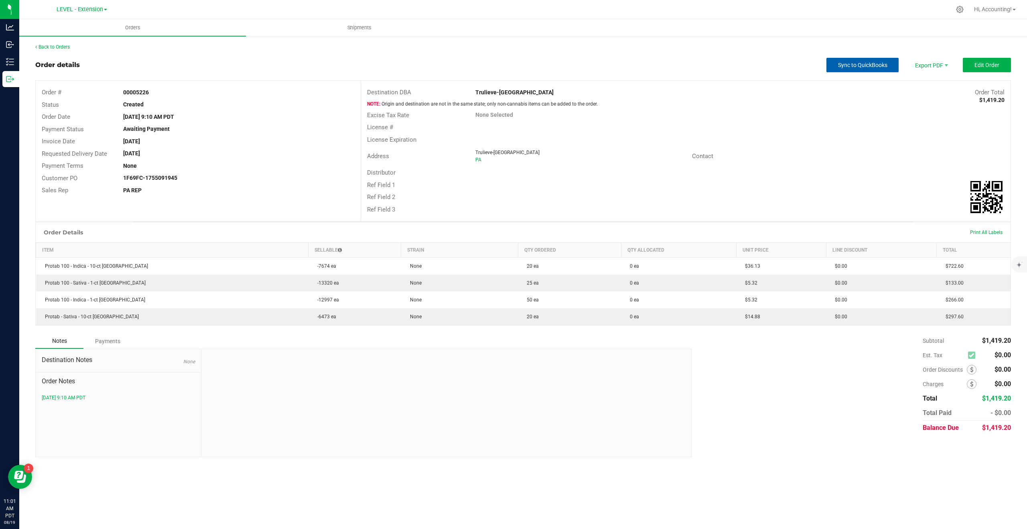
click at [830, 61] on button "Sync to QuickBooks" at bounding box center [862, 65] width 72 height 14
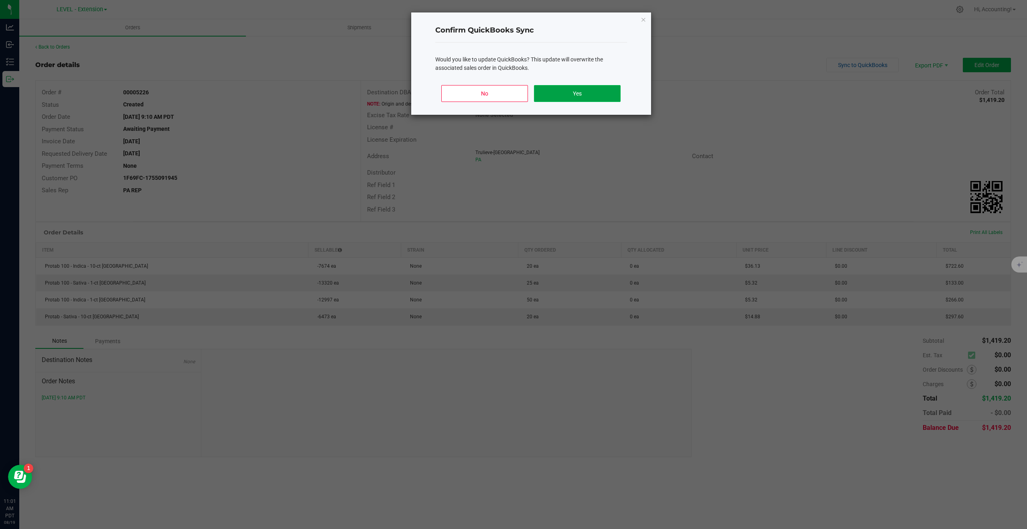
click at [578, 91] on button "Yes" at bounding box center [577, 93] width 86 height 17
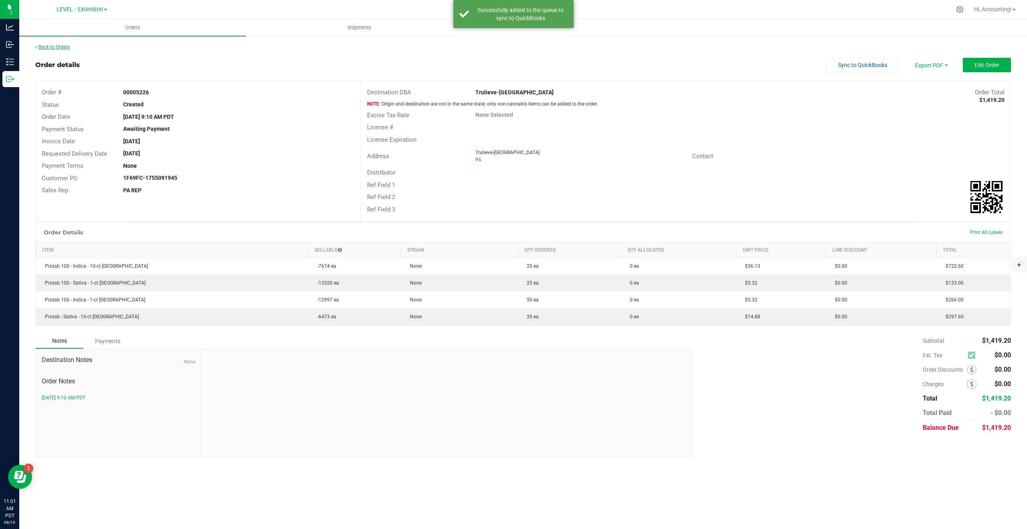
click at [62, 49] on link "Back to Orders" at bounding box center [52, 47] width 34 height 6
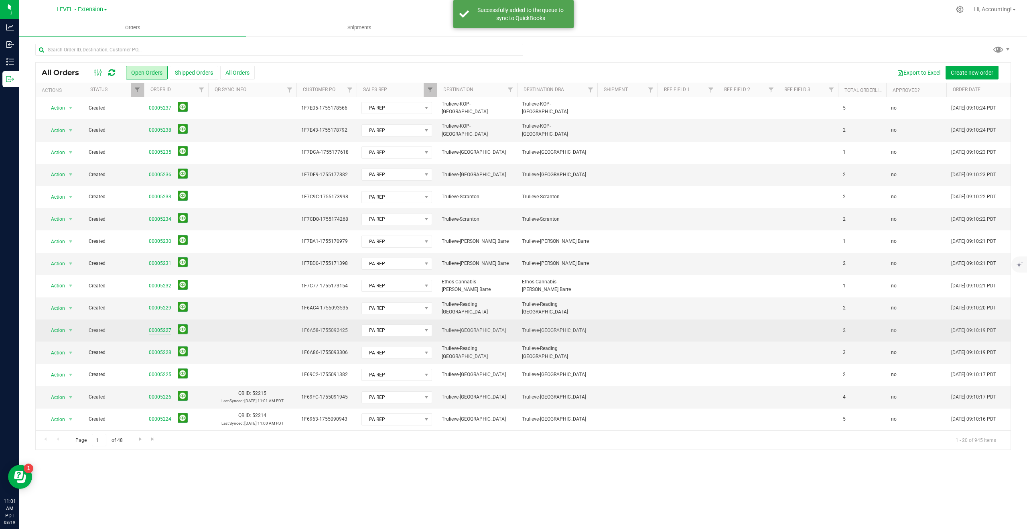
click at [159, 333] on link "00005227" at bounding box center [160, 330] width 22 height 8
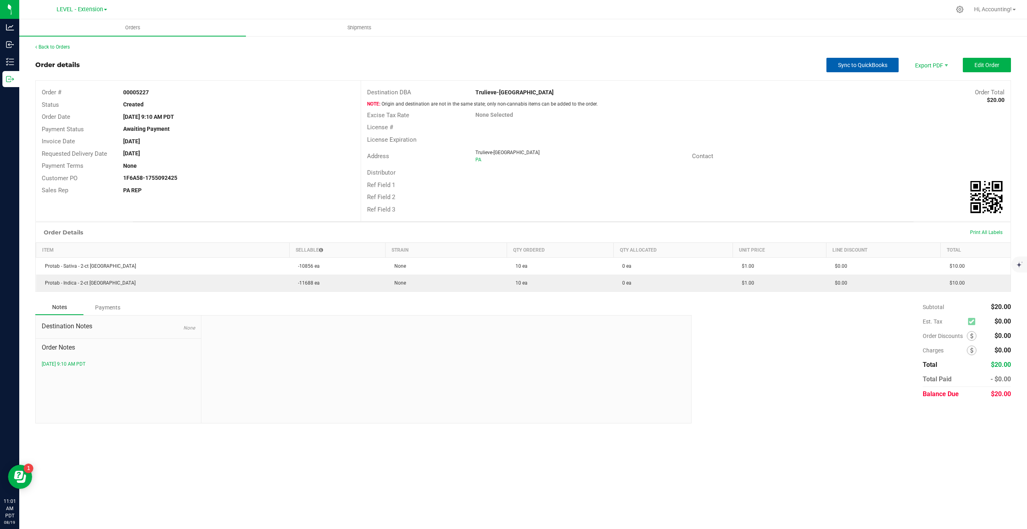
click at [862, 66] on span "Sync to QuickBooks" at bounding box center [862, 65] width 49 height 6
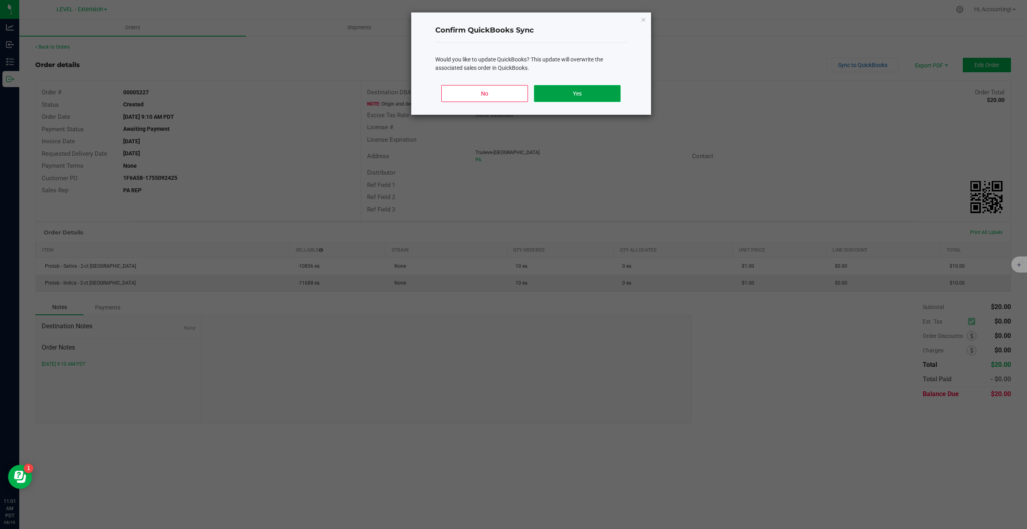
click at [557, 90] on button "Yes" at bounding box center [577, 93] width 86 height 17
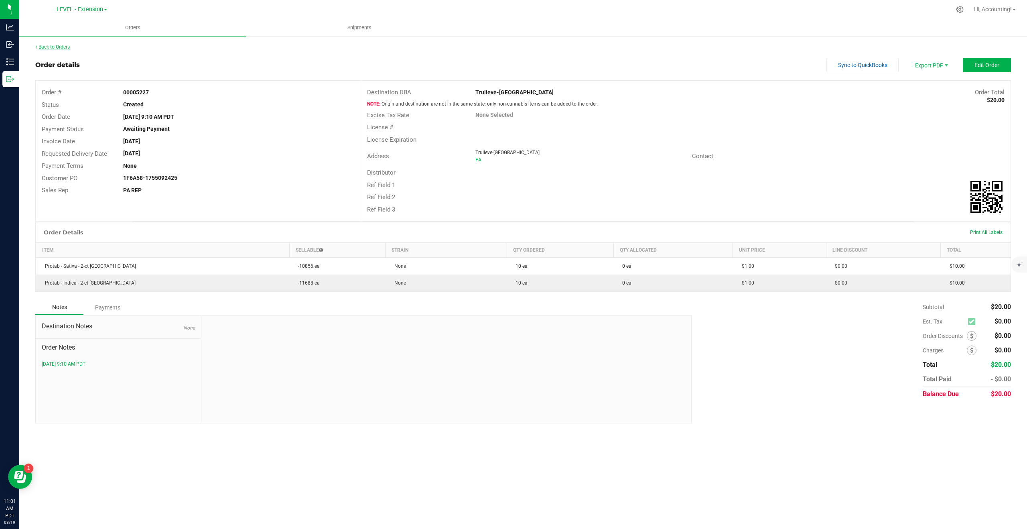
click at [47, 47] on link "Back to Orders" at bounding box center [52, 47] width 34 height 6
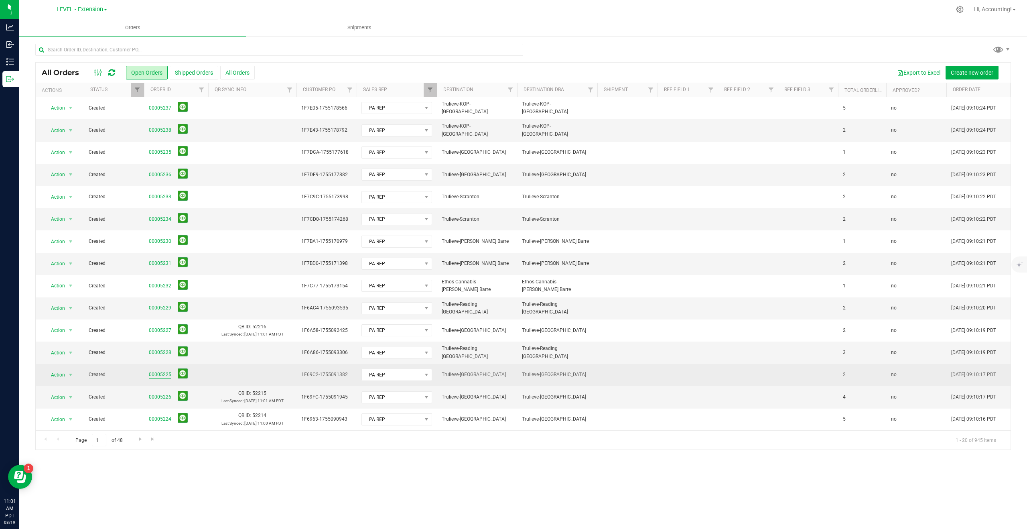
click at [158, 373] on link "00005225" at bounding box center [160, 375] width 22 height 8
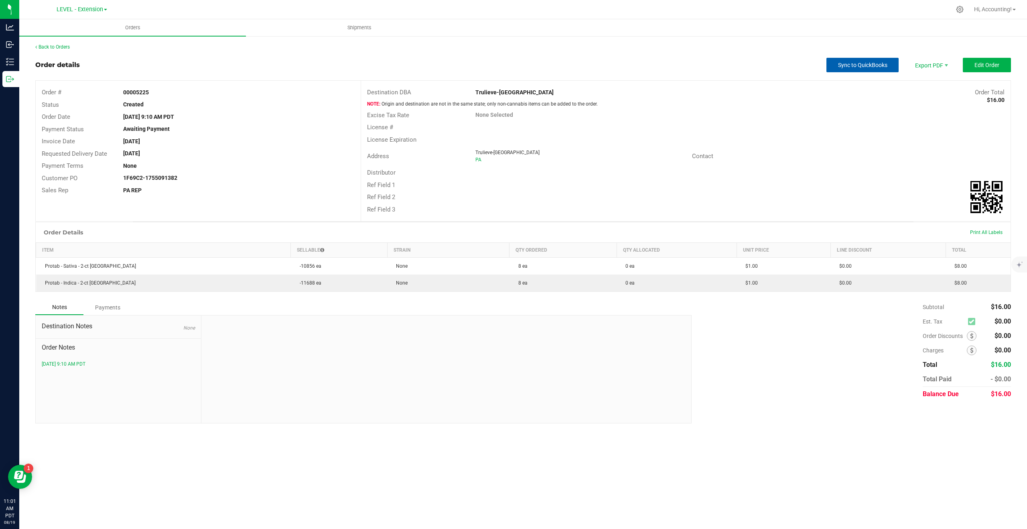
click at [843, 65] on span "Sync to QuickBooks" at bounding box center [862, 65] width 49 height 6
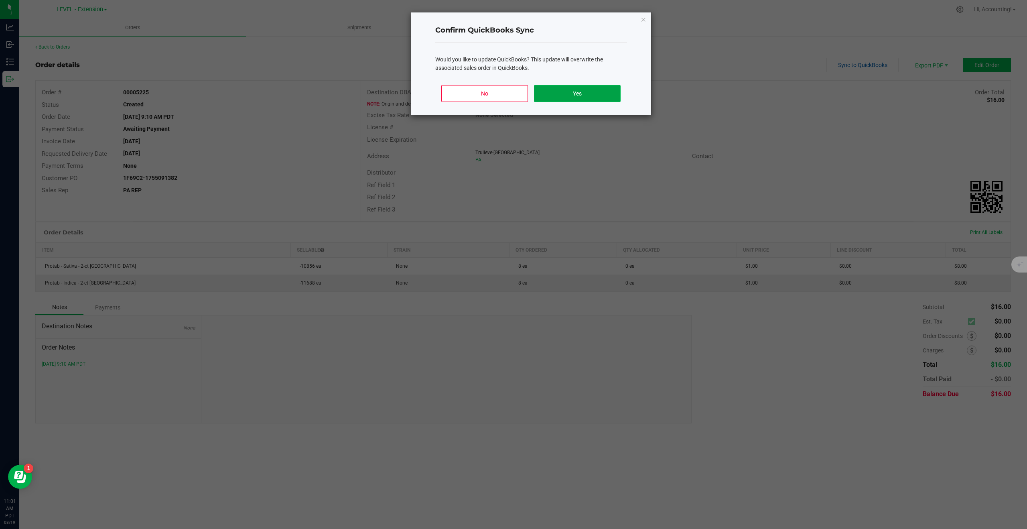
click at [559, 98] on button "Yes" at bounding box center [577, 93] width 86 height 17
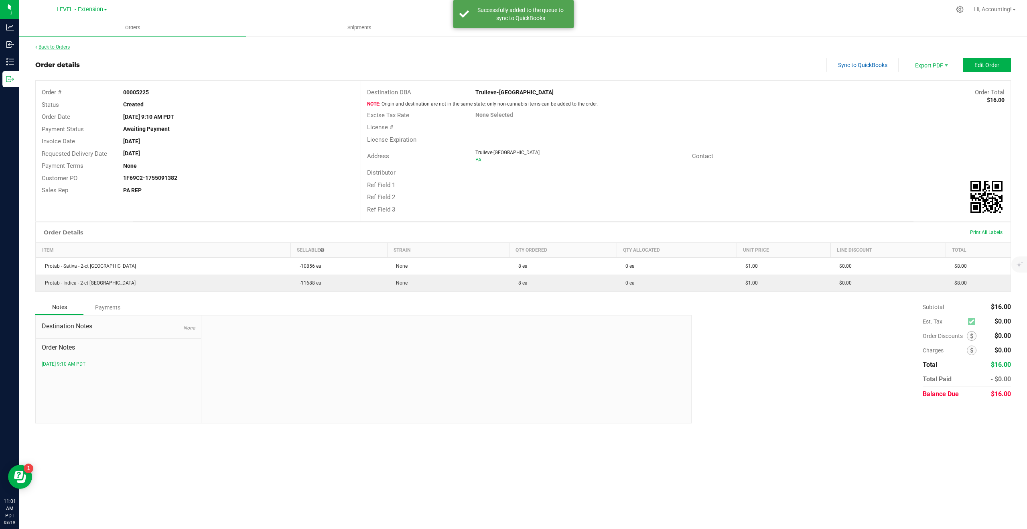
click at [51, 47] on link "Back to Orders" at bounding box center [52, 47] width 34 height 6
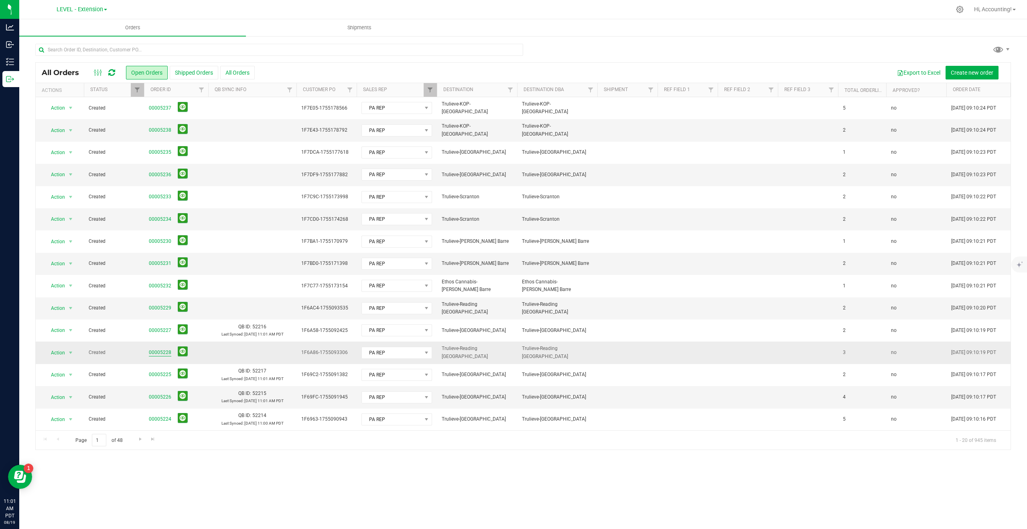
click at [158, 351] on link "00005228" at bounding box center [160, 352] width 22 height 8
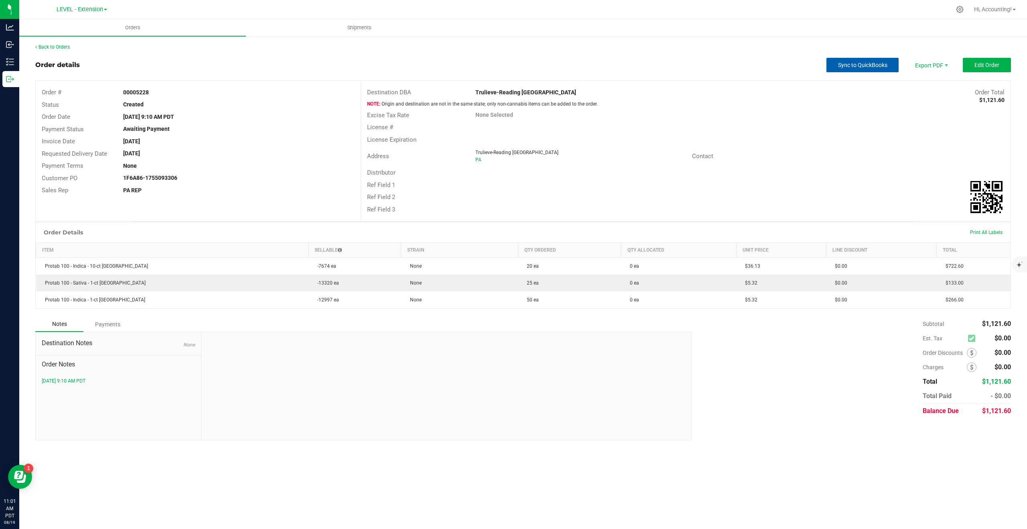
click at [858, 66] on span "Sync to QuickBooks" at bounding box center [862, 65] width 49 height 6
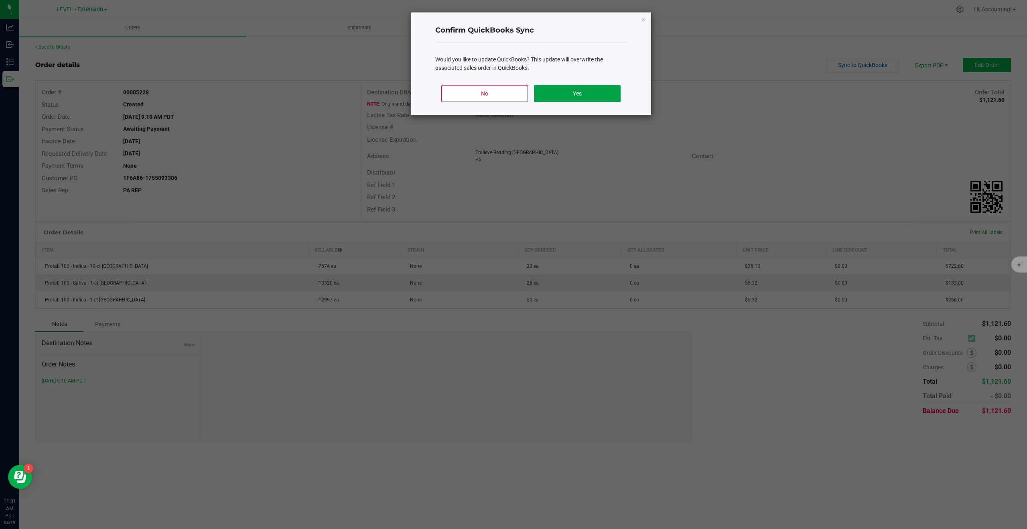
click at [558, 86] on button "Yes" at bounding box center [577, 93] width 86 height 17
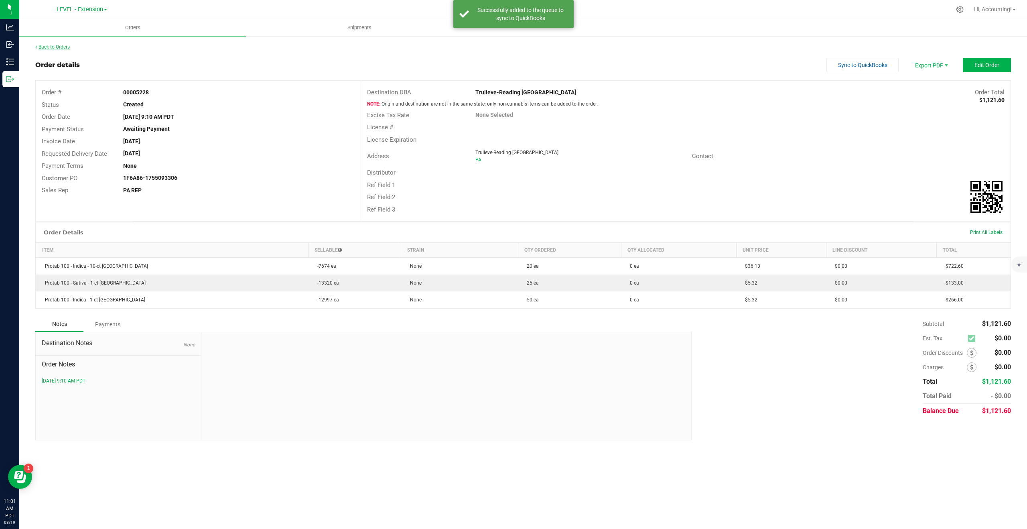
click at [55, 46] on link "Back to Orders" at bounding box center [52, 47] width 34 height 6
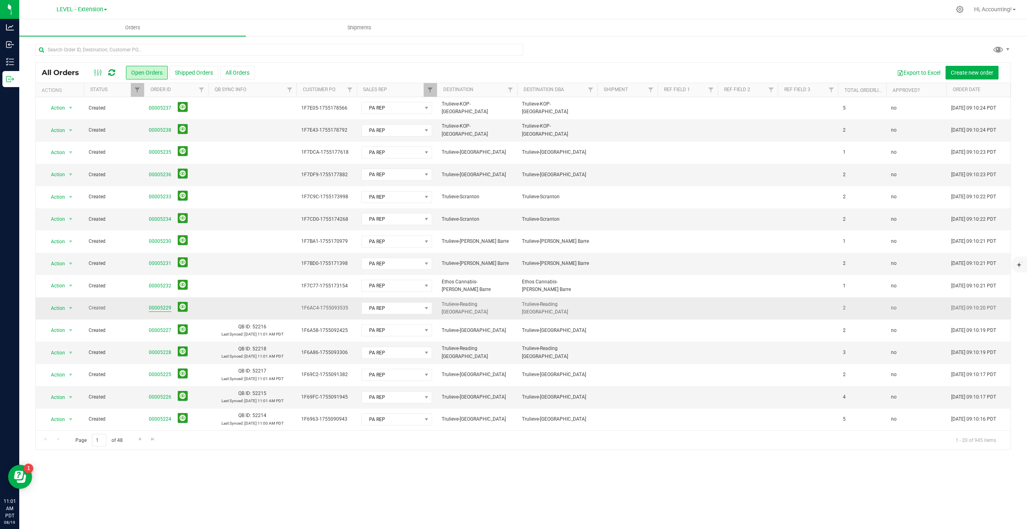
click at [158, 308] on link "00005229" at bounding box center [160, 308] width 22 height 8
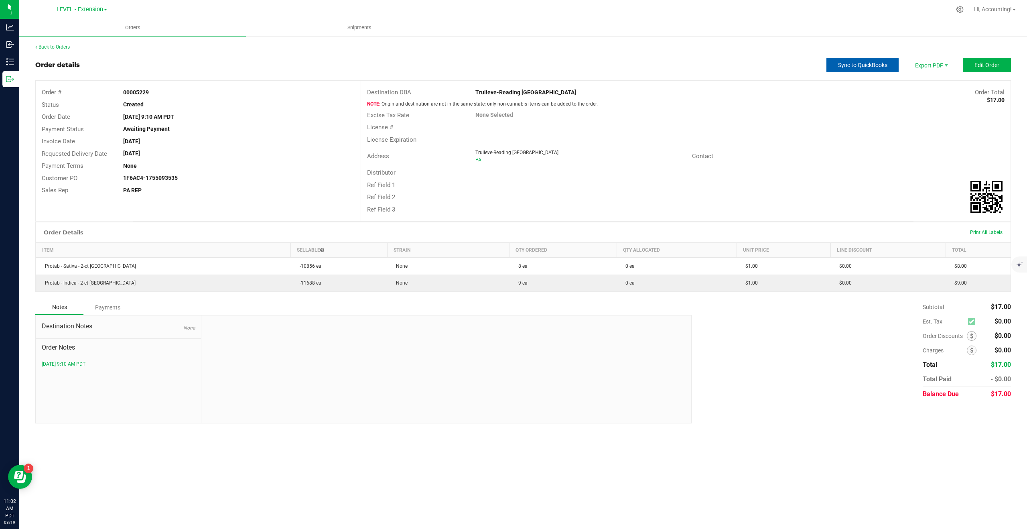
click at [851, 63] on span "Sync to QuickBooks" at bounding box center [862, 65] width 49 height 6
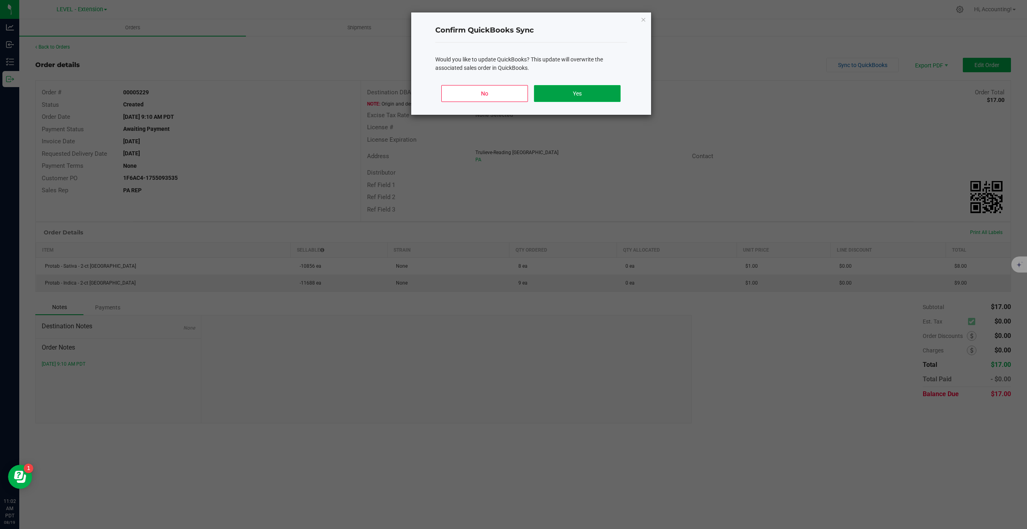
click at [567, 94] on button "Yes" at bounding box center [577, 93] width 86 height 17
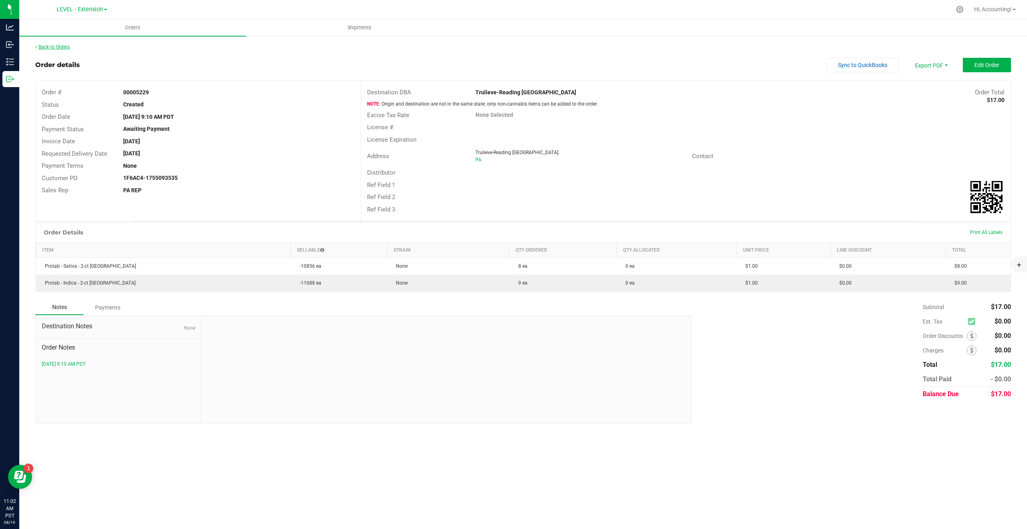
click at [65, 45] on link "Back to Orders" at bounding box center [52, 47] width 34 height 6
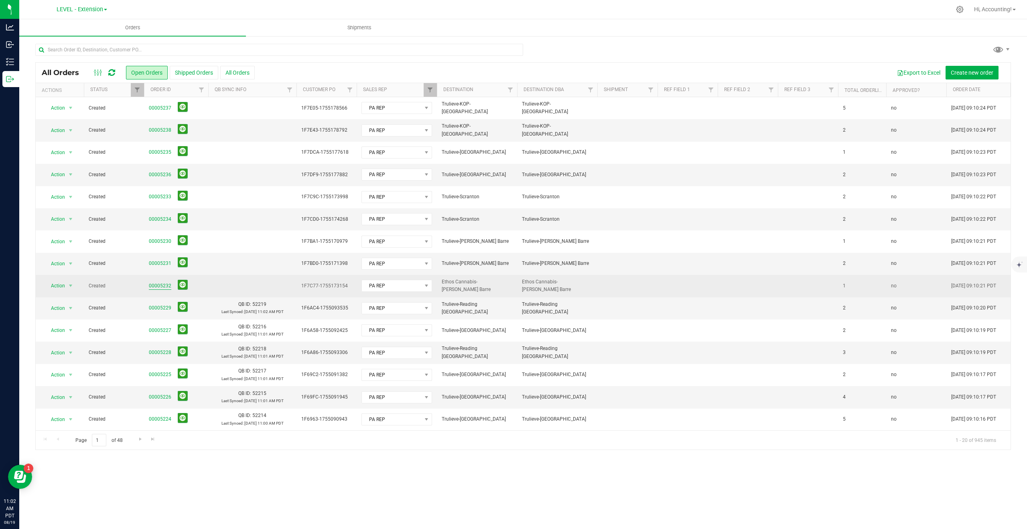
click at [160, 286] on link "00005232" at bounding box center [160, 286] width 22 height 8
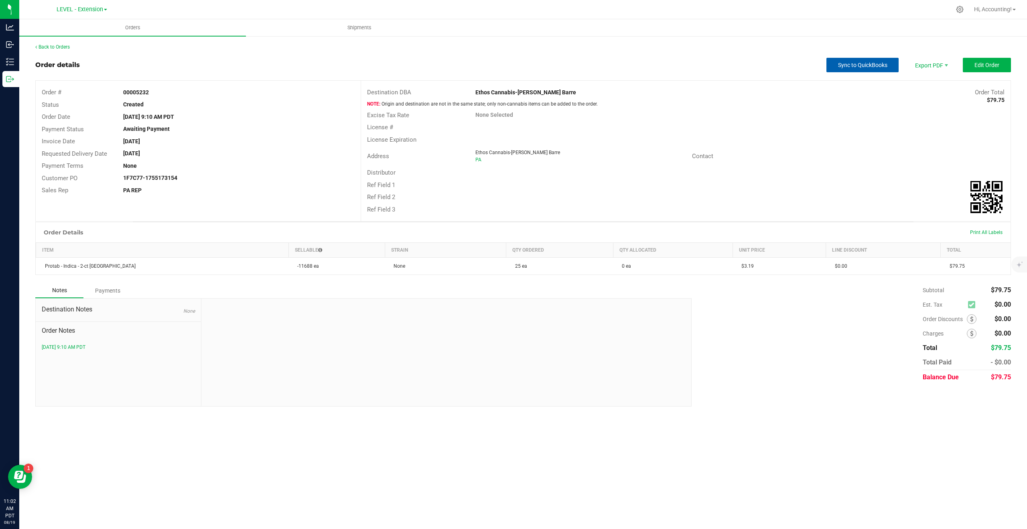
click at [873, 62] on span "Sync to QuickBooks" at bounding box center [862, 65] width 49 height 6
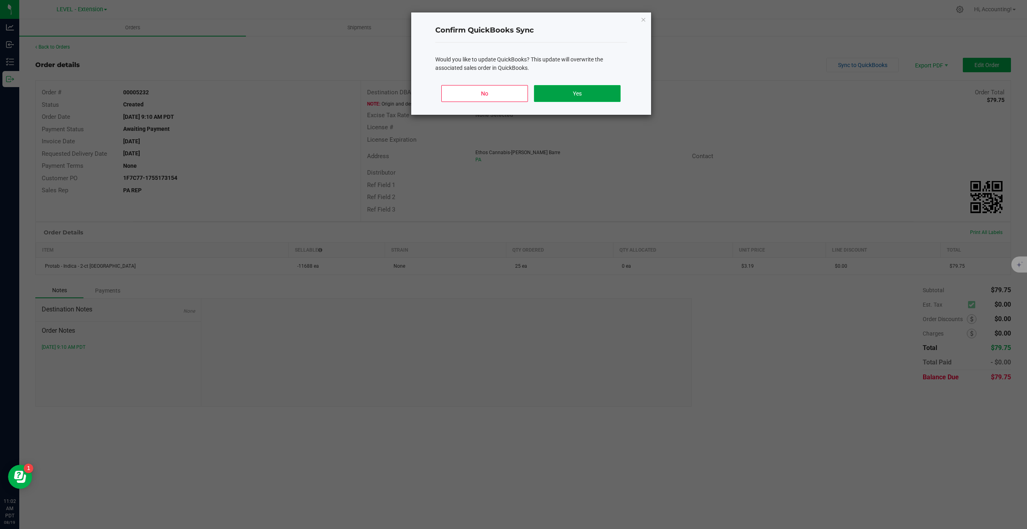
click at [607, 95] on button "Yes" at bounding box center [577, 93] width 86 height 17
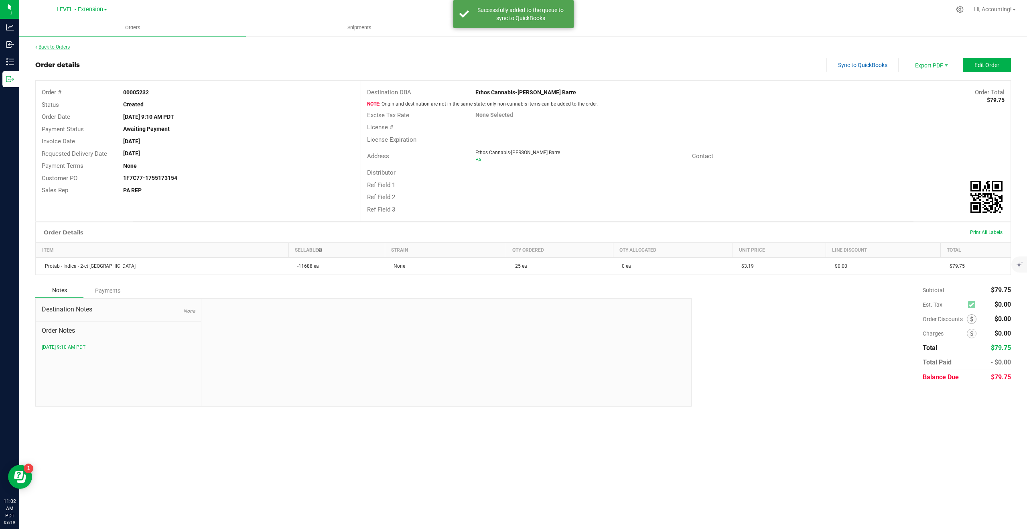
click at [61, 45] on link "Back to Orders" at bounding box center [52, 47] width 34 height 6
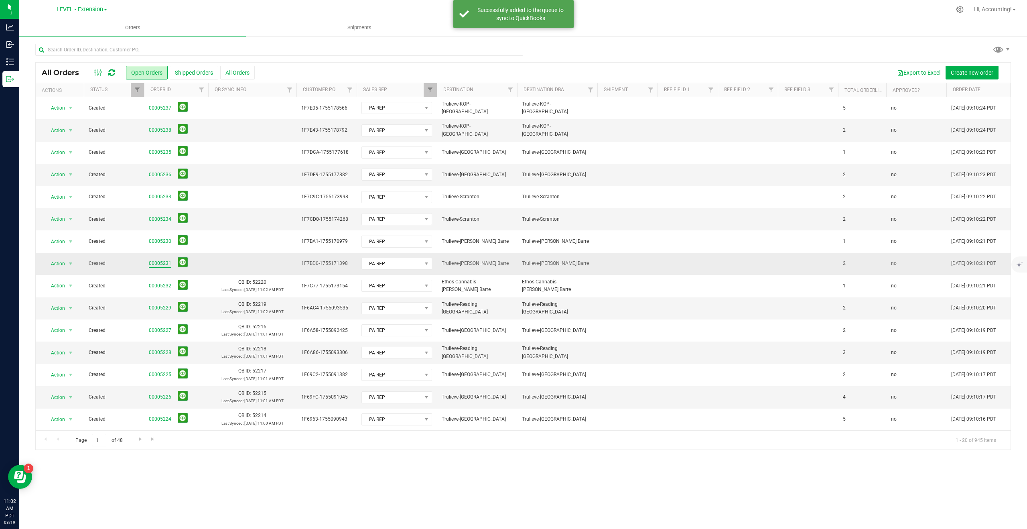
click at [158, 261] on link "00005231" at bounding box center [160, 263] width 22 height 8
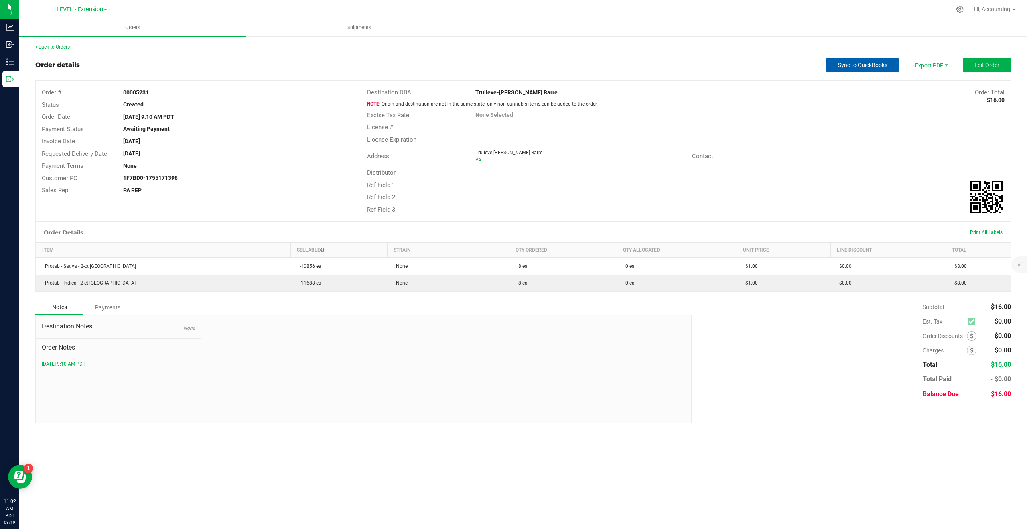
click at [854, 64] on span "Sync to QuickBooks" at bounding box center [862, 65] width 49 height 6
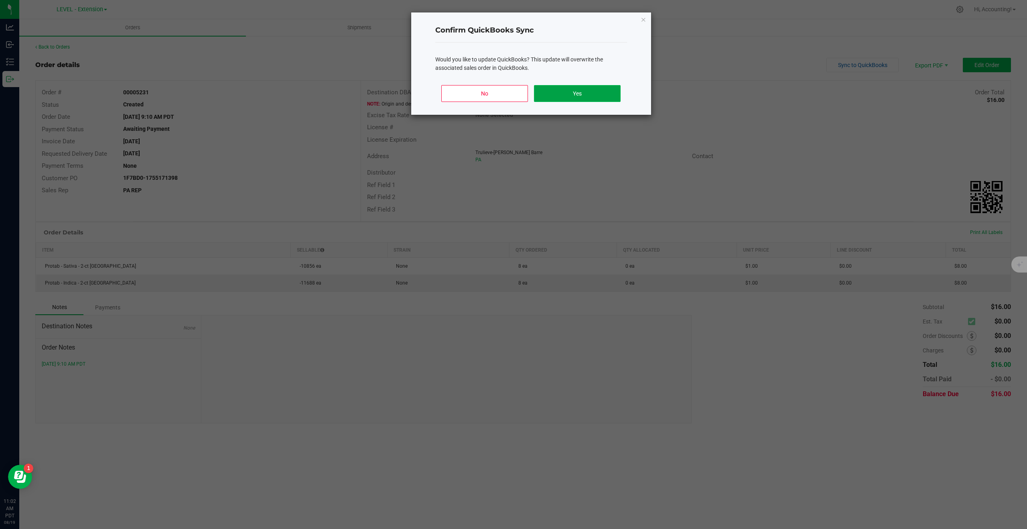
click at [589, 93] on button "Yes" at bounding box center [577, 93] width 86 height 17
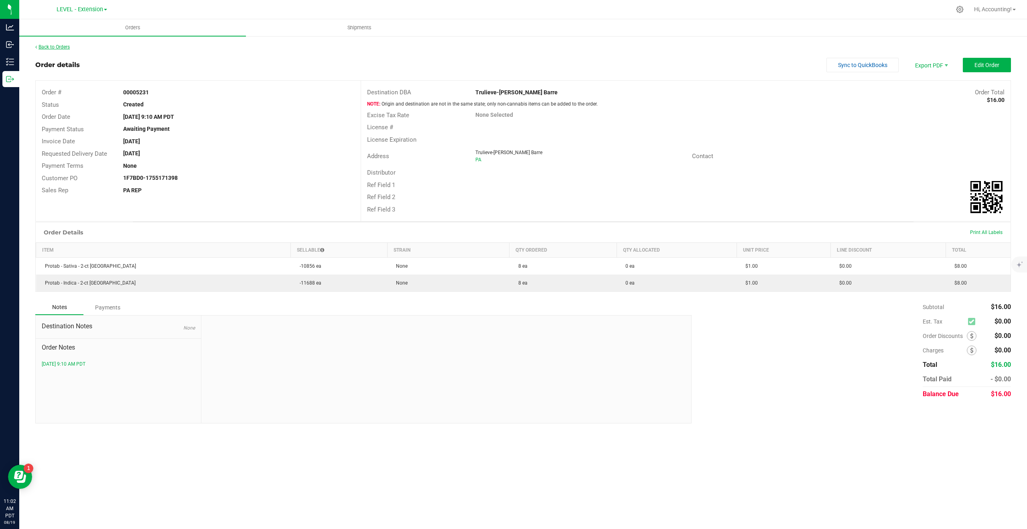
click at [53, 45] on link "Back to Orders" at bounding box center [52, 47] width 34 height 6
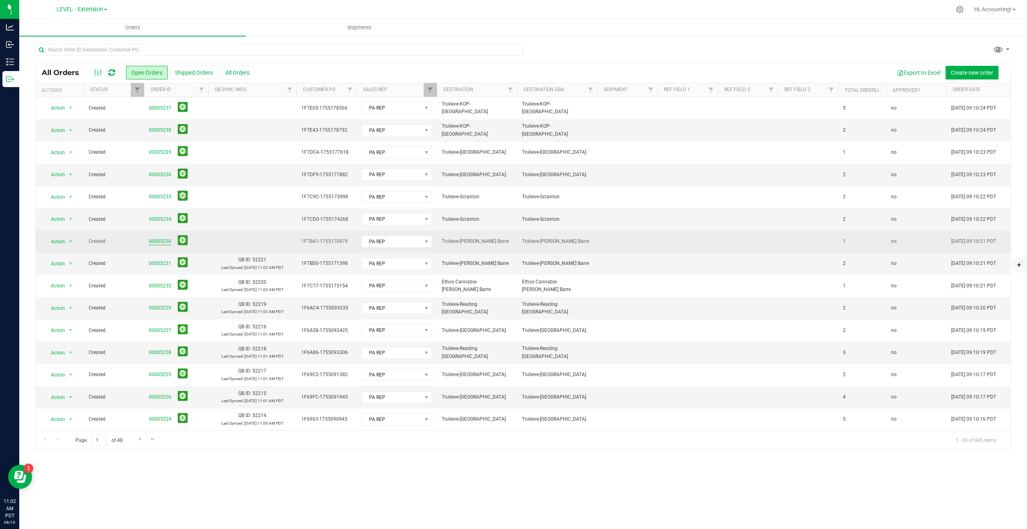
click at [154, 243] on link "00005230" at bounding box center [160, 241] width 22 height 8
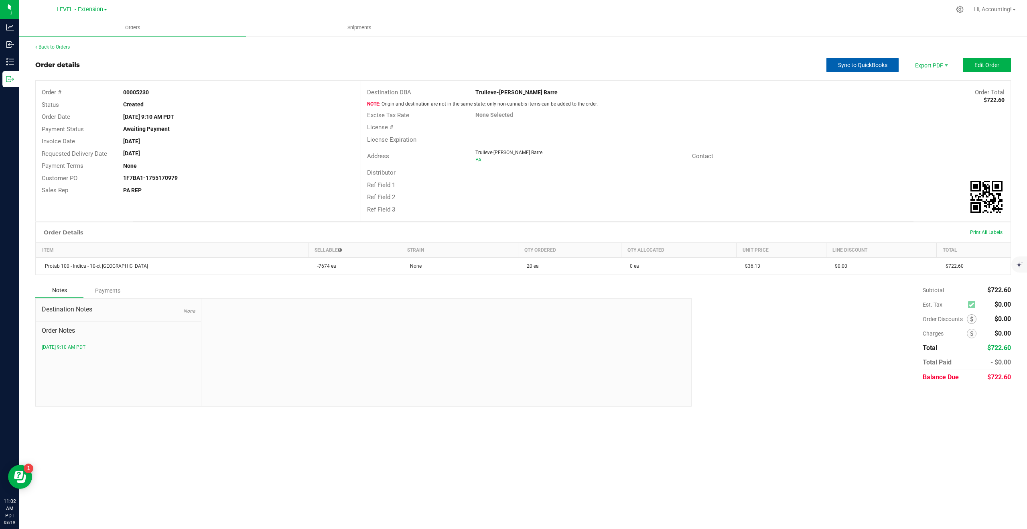
click at [855, 68] on button "Sync to QuickBooks" at bounding box center [862, 65] width 72 height 14
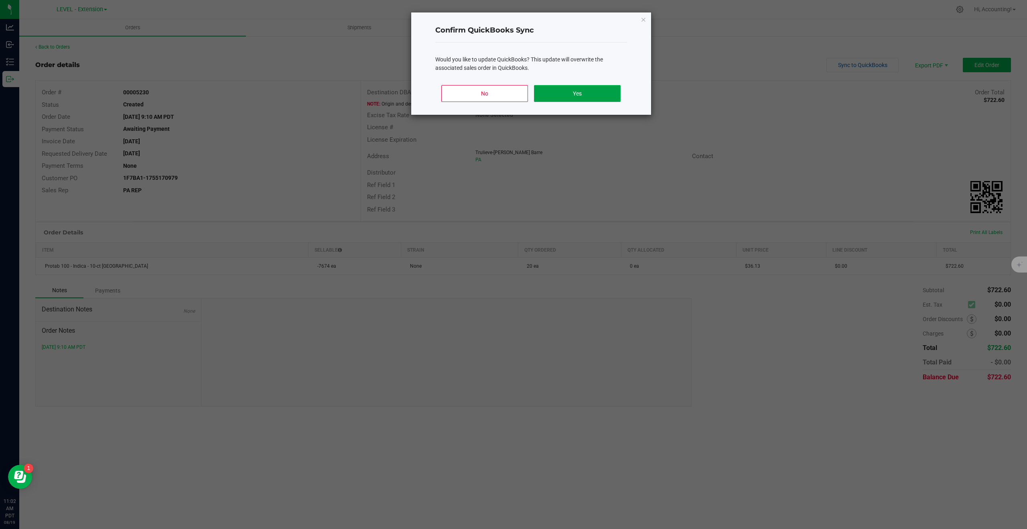
click at [583, 94] on button "Yes" at bounding box center [577, 93] width 86 height 17
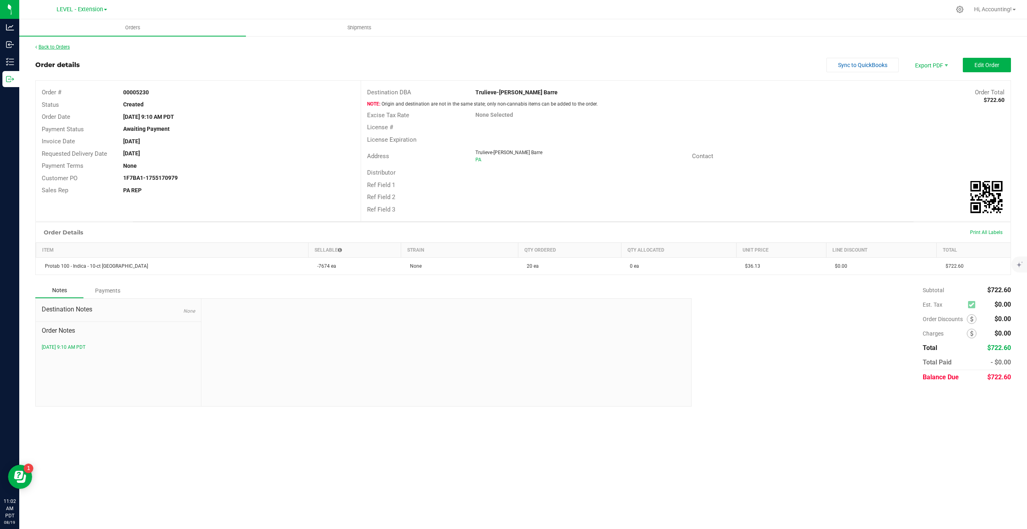
click at [65, 45] on link "Back to Orders" at bounding box center [52, 47] width 34 height 6
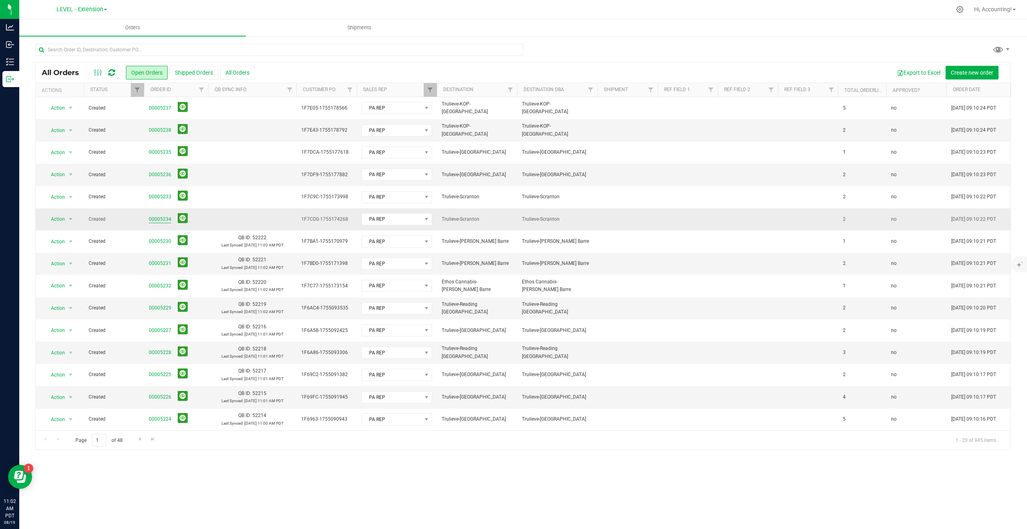
click at [152, 217] on link "00005234" at bounding box center [160, 219] width 22 height 8
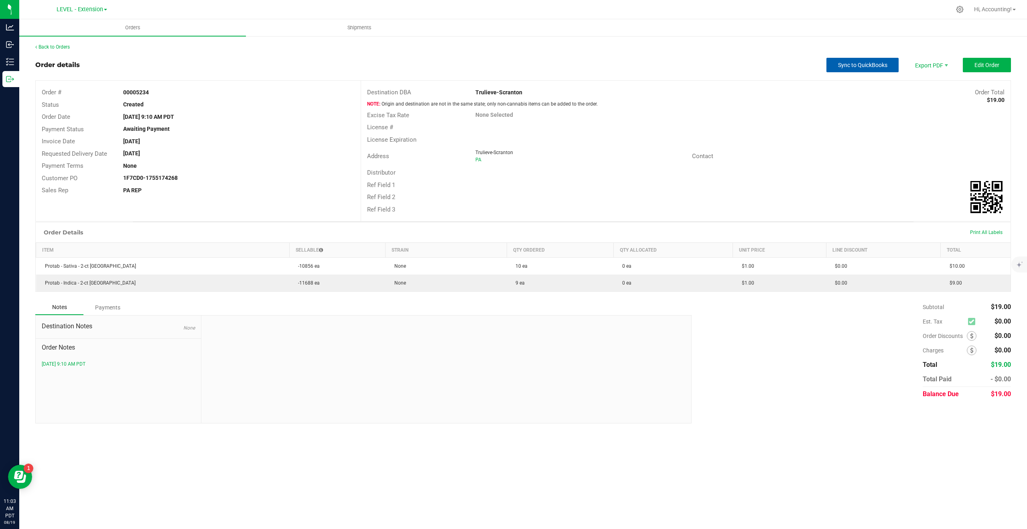
click at [853, 64] on span "Sync to QuickBooks" at bounding box center [862, 65] width 49 height 6
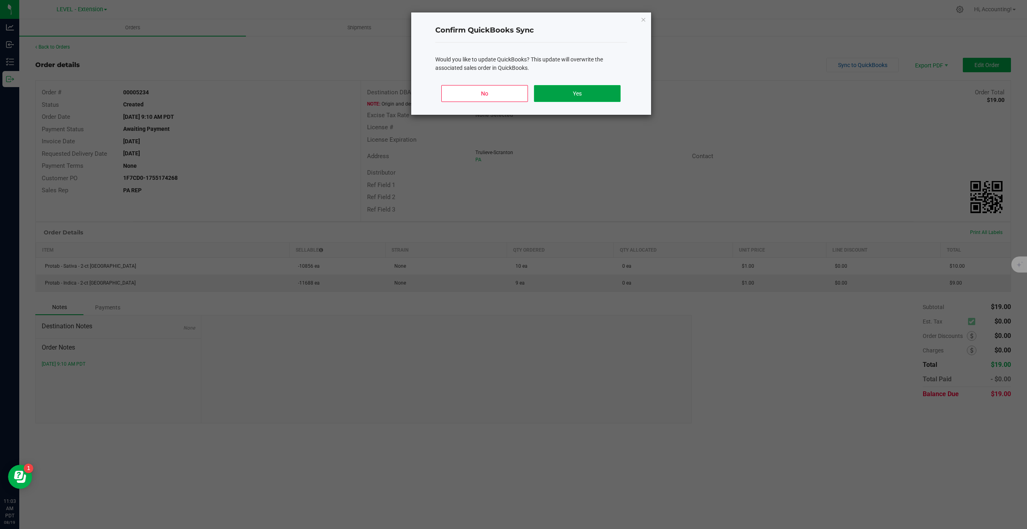
click at [563, 94] on button "Yes" at bounding box center [577, 93] width 86 height 17
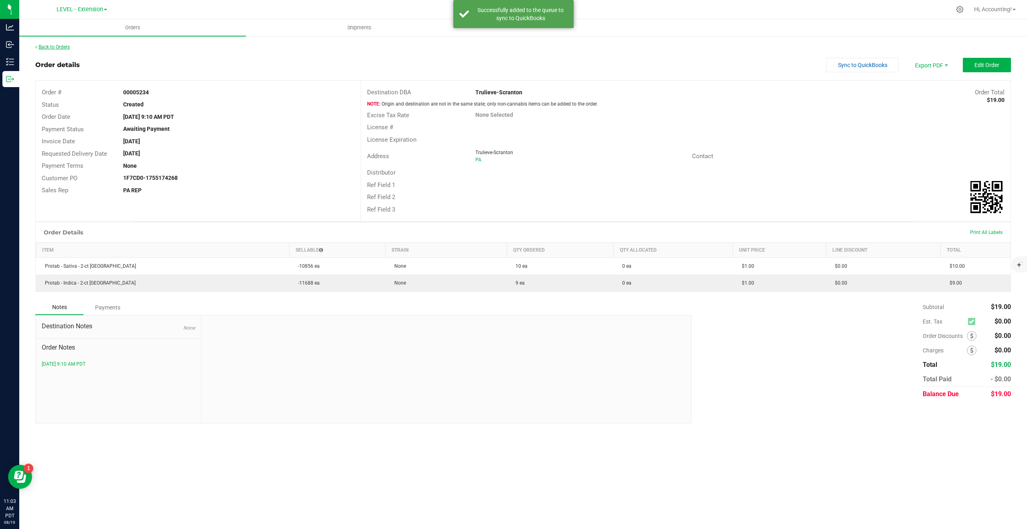
click at [63, 47] on link "Back to Orders" at bounding box center [52, 47] width 34 height 6
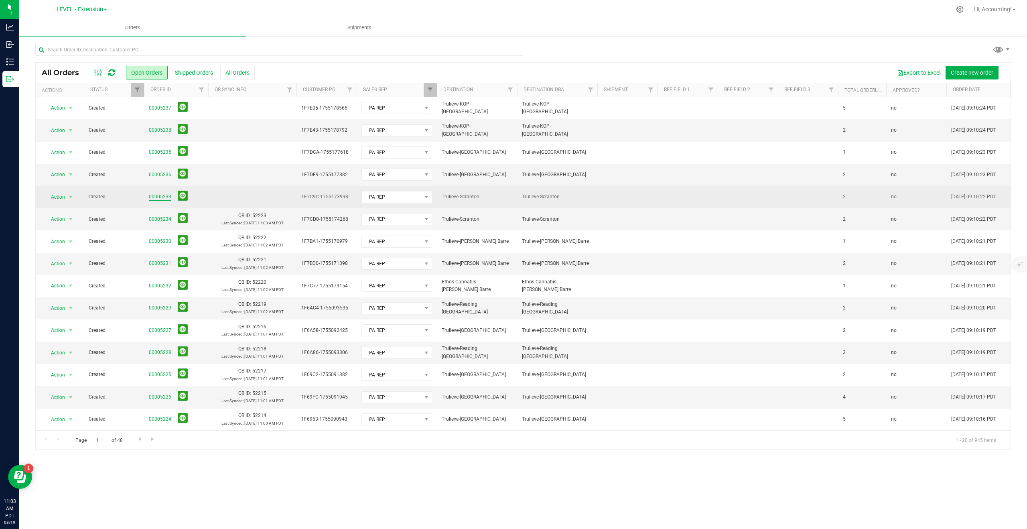
click at [156, 195] on link "00005233" at bounding box center [160, 197] width 22 height 8
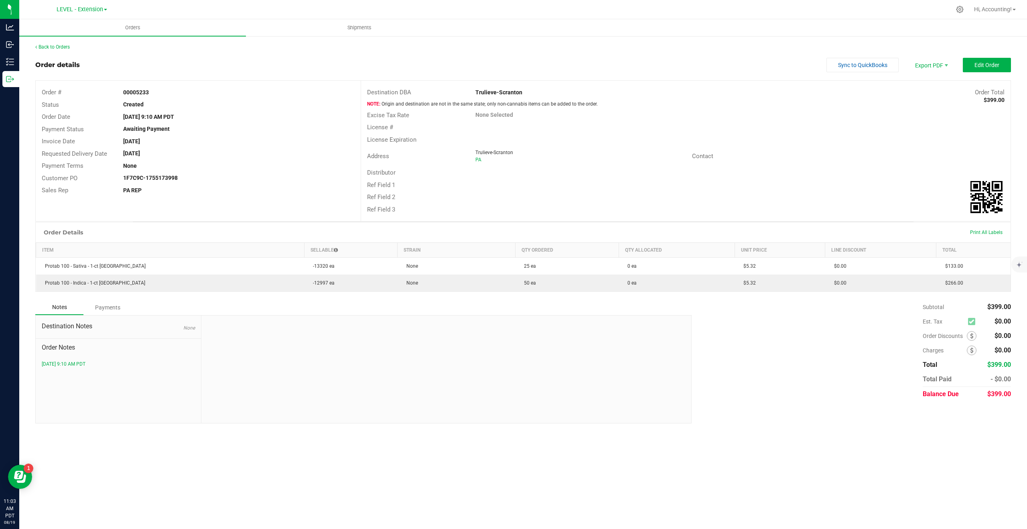
click at [846, 56] on div "Back to Orders Order details Sync to QuickBooks Export PDF Edit Order Order # 0…" at bounding box center [522, 233] width 975 height 380
click at [846, 59] on button "Sync to QuickBooks" at bounding box center [862, 65] width 72 height 14
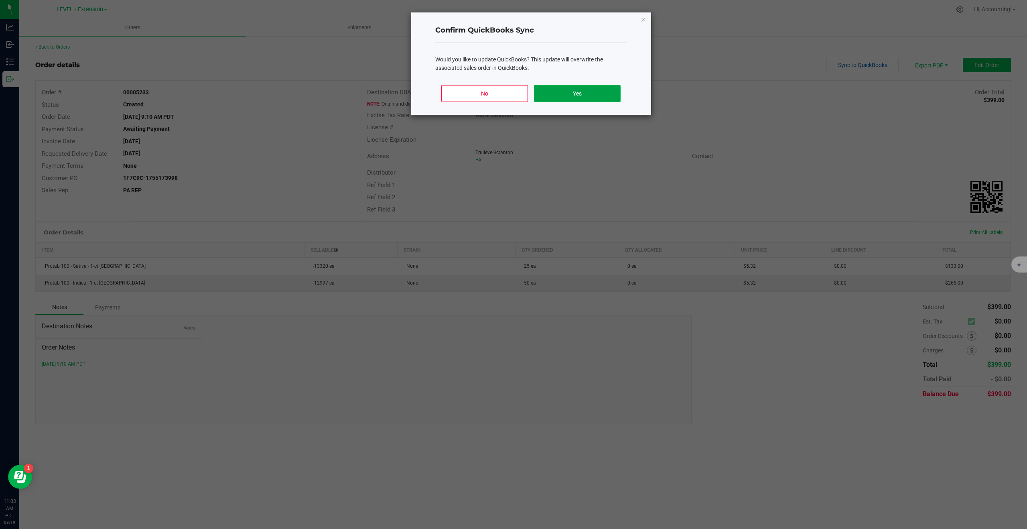
click at [589, 95] on button "Yes" at bounding box center [577, 93] width 86 height 17
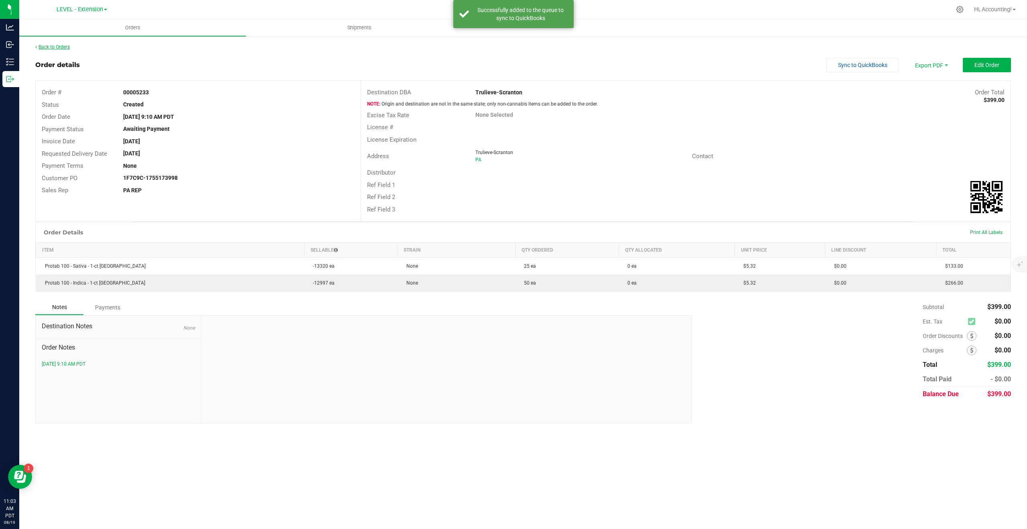
click at [47, 45] on link "Back to Orders" at bounding box center [52, 47] width 34 height 6
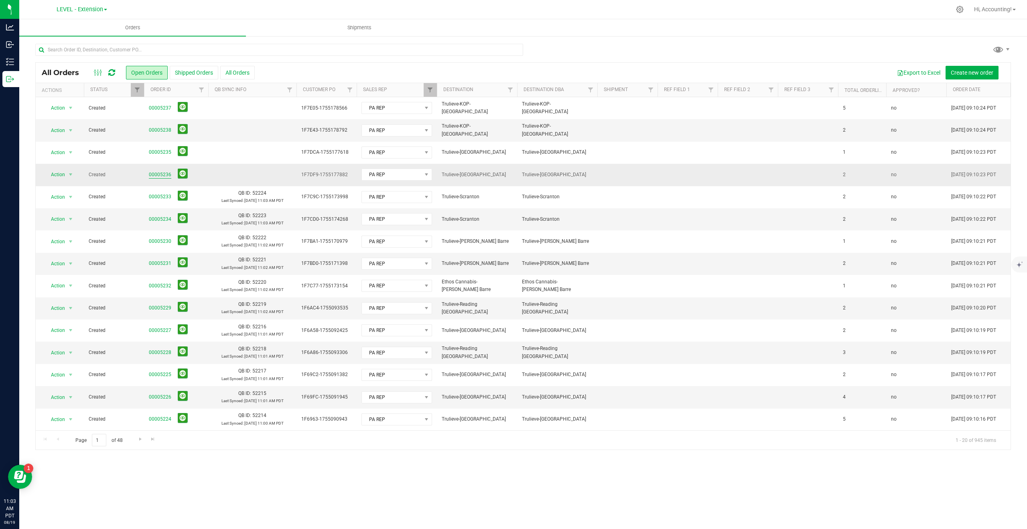
click at [163, 173] on link "00005236" at bounding box center [160, 175] width 22 height 8
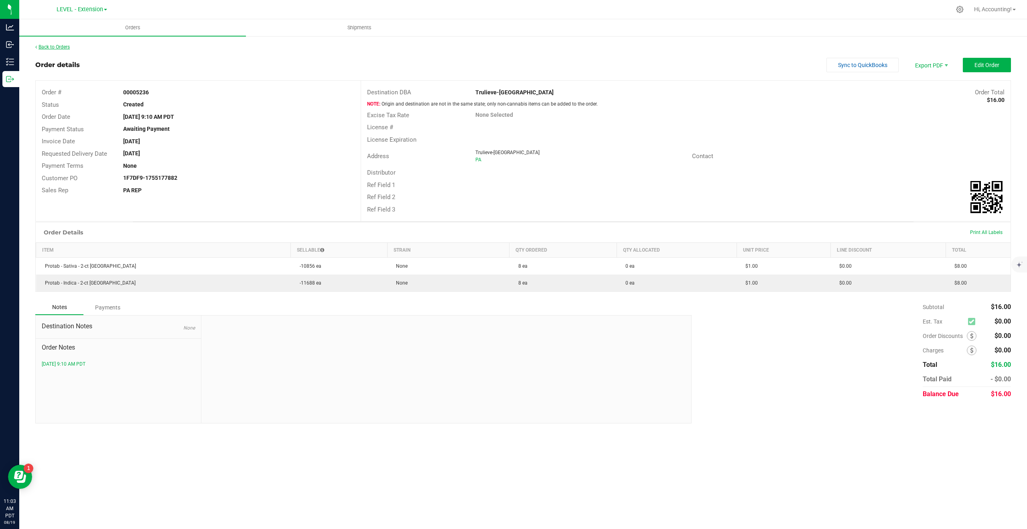
click at [55, 47] on link "Back to Orders" at bounding box center [52, 47] width 34 height 6
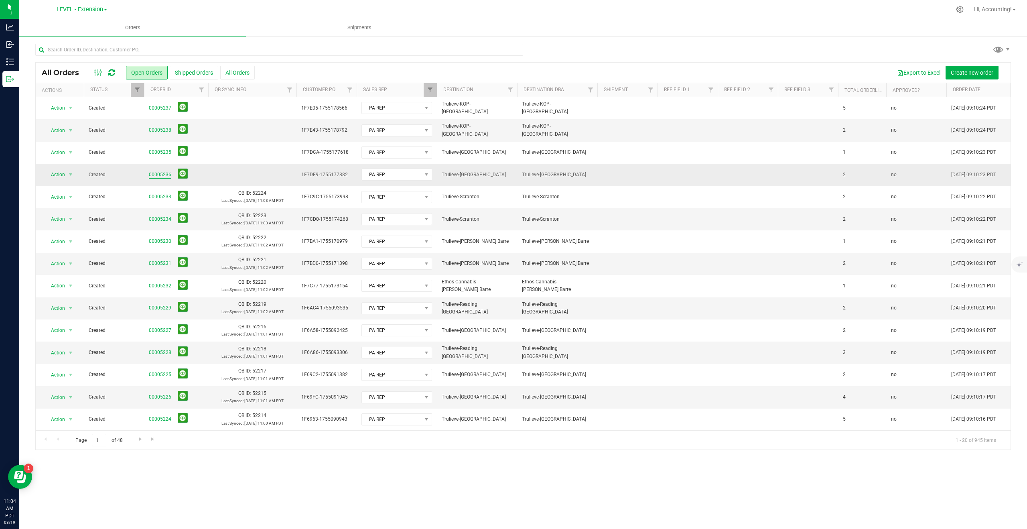
click at [159, 174] on link "00005236" at bounding box center [160, 175] width 22 height 8
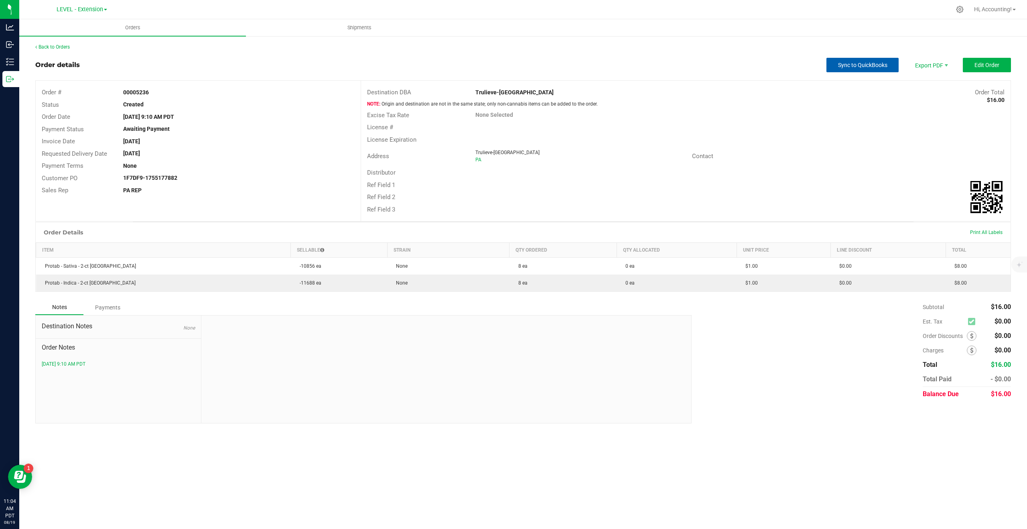
click at [840, 69] on button "Sync to QuickBooks" at bounding box center [862, 65] width 72 height 14
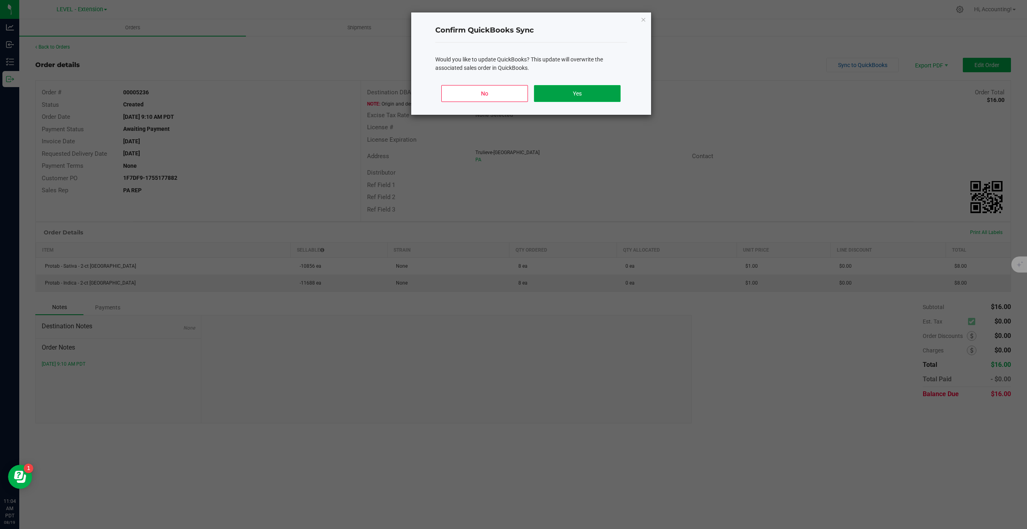
click at [574, 96] on button "Yes" at bounding box center [577, 93] width 86 height 17
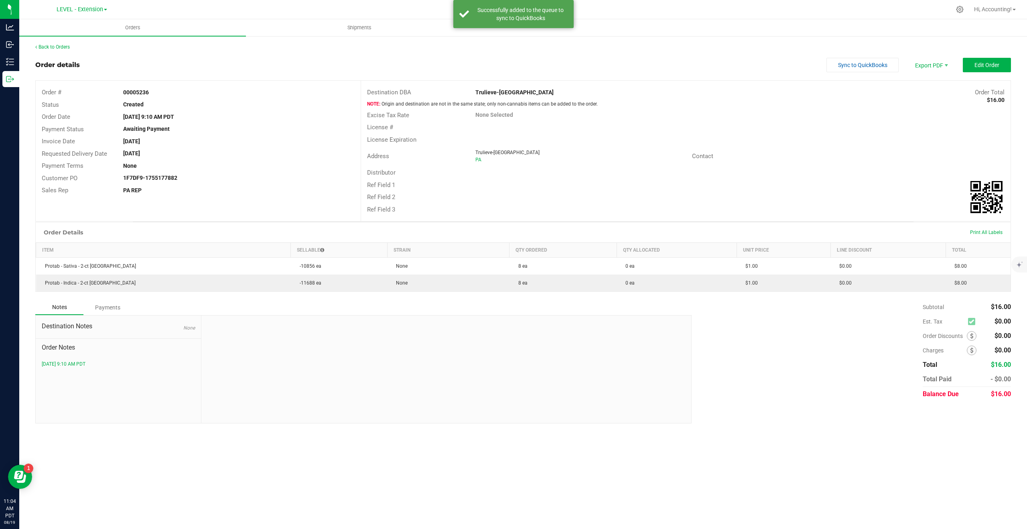
click at [54, 50] on div "Back to Orders" at bounding box center [522, 46] width 975 height 7
click at [61, 46] on link "Back to Orders" at bounding box center [52, 47] width 34 height 6
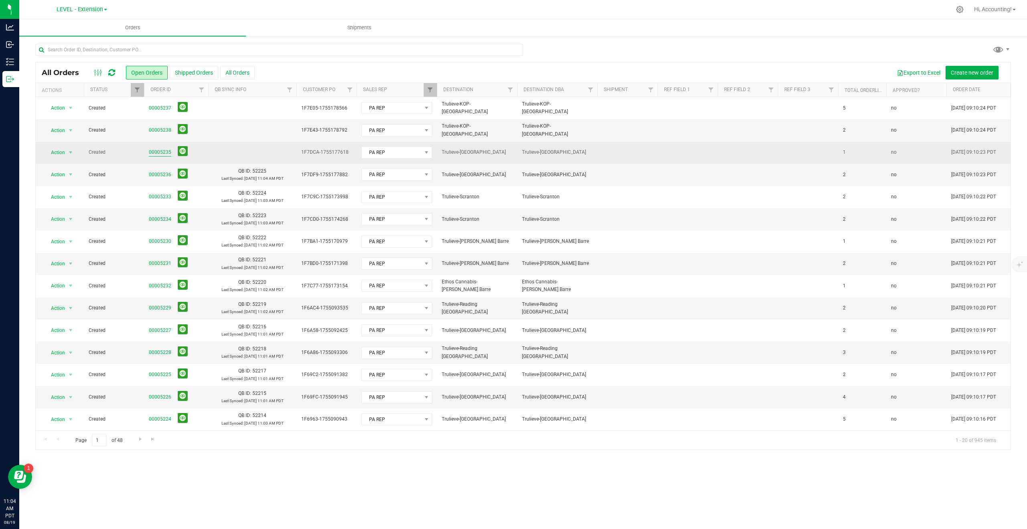
click at [162, 153] on link "00005235" at bounding box center [160, 152] width 22 height 8
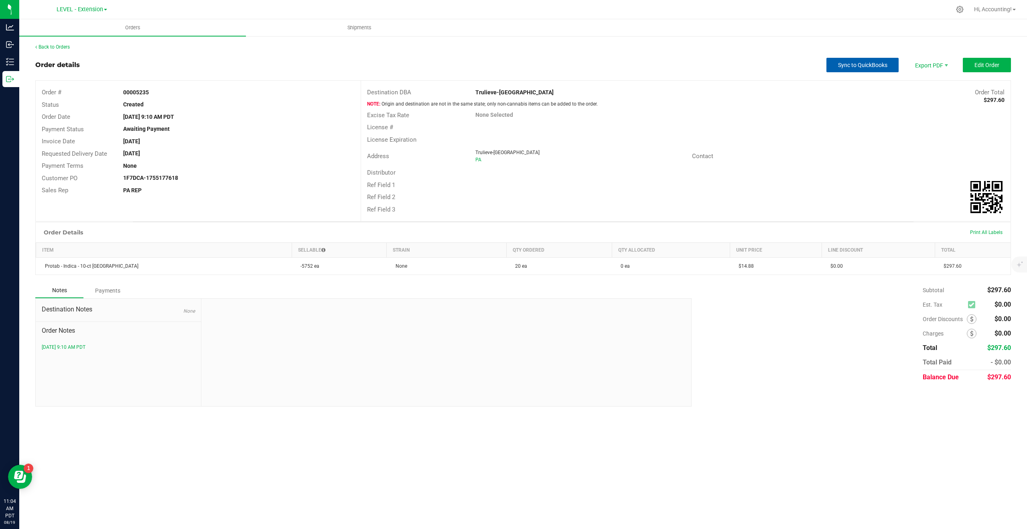
click at [851, 64] on span "Sync to QuickBooks" at bounding box center [862, 65] width 49 height 6
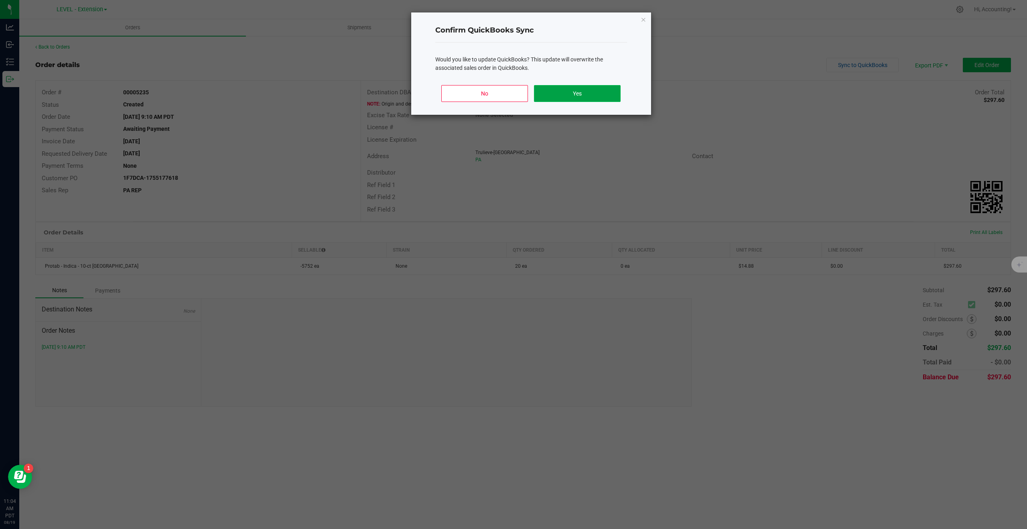
click at [563, 93] on button "Yes" at bounding box center [577, 93] width 86 height 17
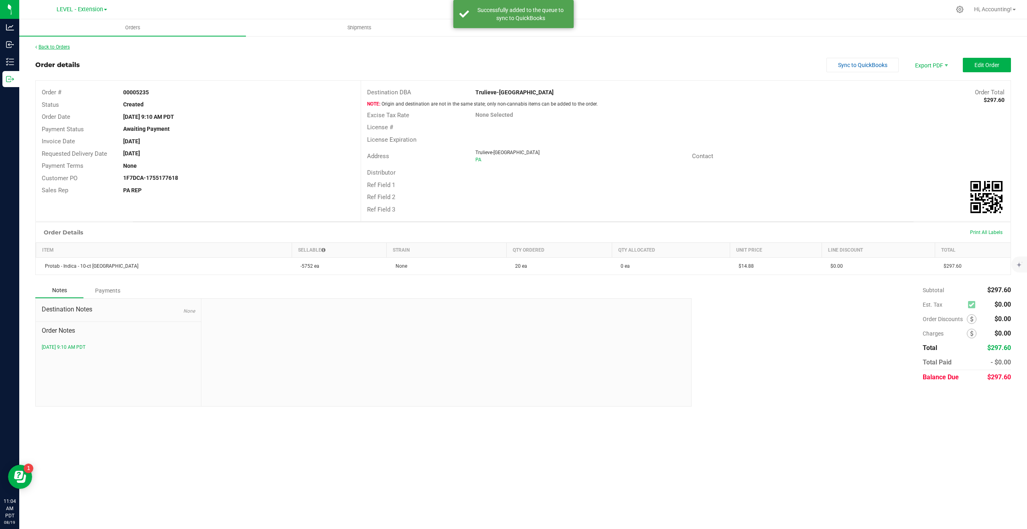
click at [52, 48] on link "Back to Orders" at bounding box center [52, 47] width 34 height 6
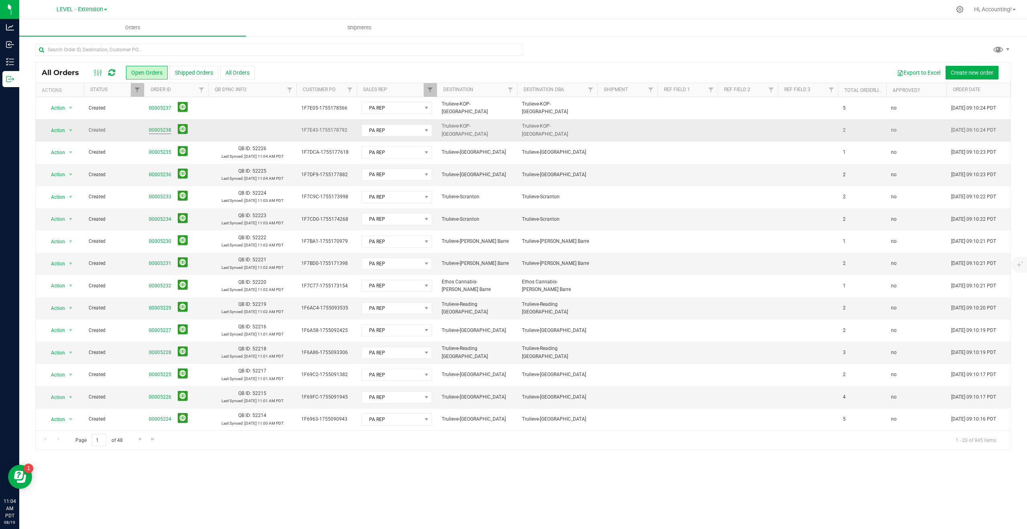
click at [164, 129] on link "00005238" at bounding box center [160, 130] width 22 height 8
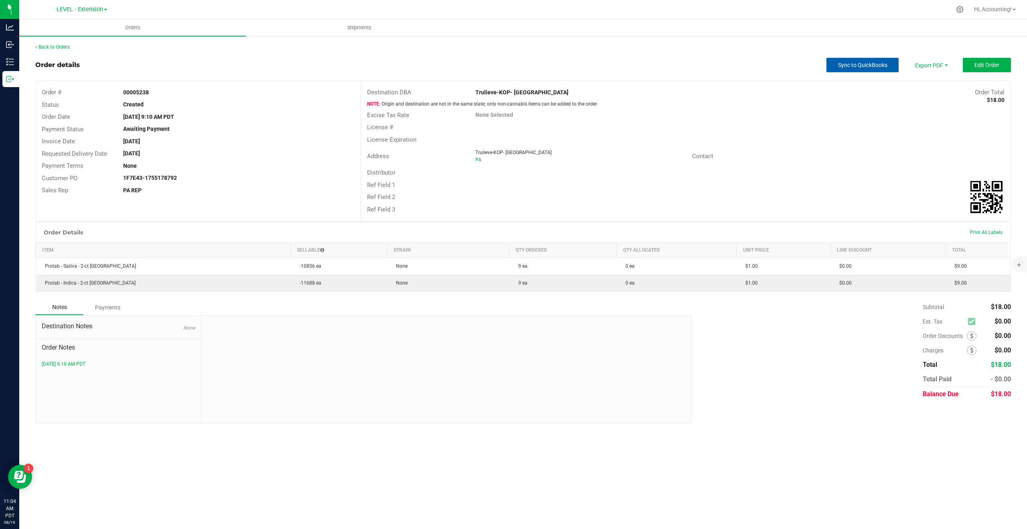
click at [853, 66] on span "Sync to QuickBooks" at bounding box center [862, 65] width 49 height 6
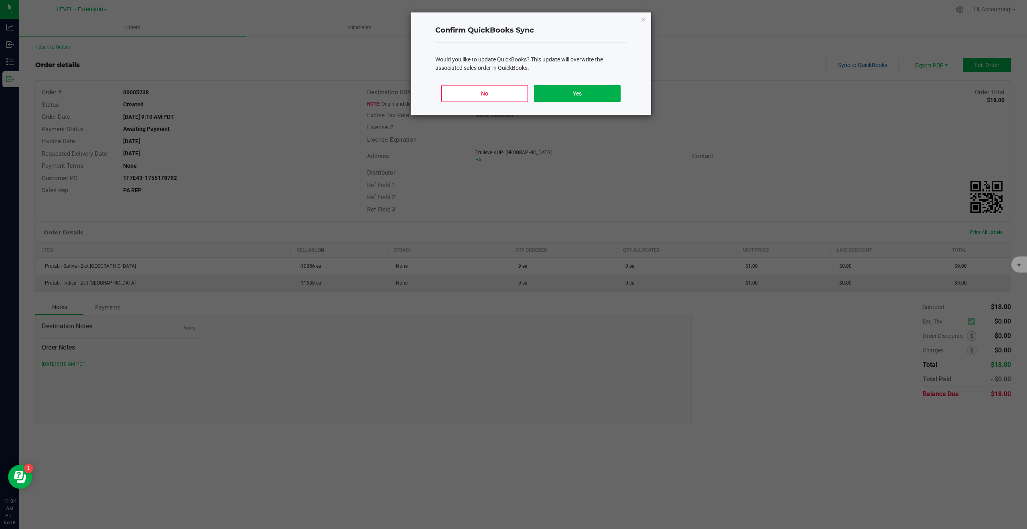
click at [579, 80] on div "No Yes" at bounding box center [531, 97] width 192 height 36
click at [576, 89] on button "Yes" at bounding box center [577, 93] width 86 height 17
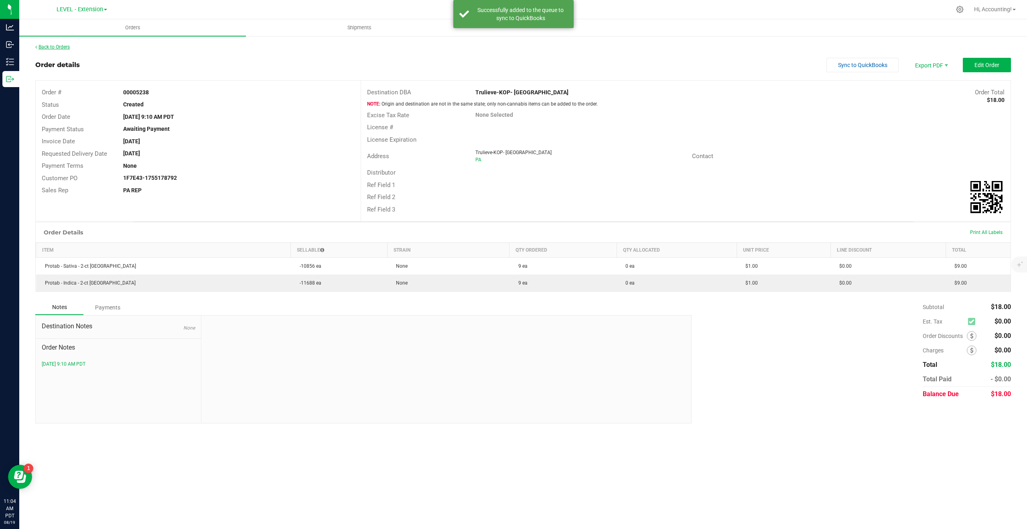
click at [53, 45] on link "Back to Orders" at bounding box center [52, 47] width 34 height 6
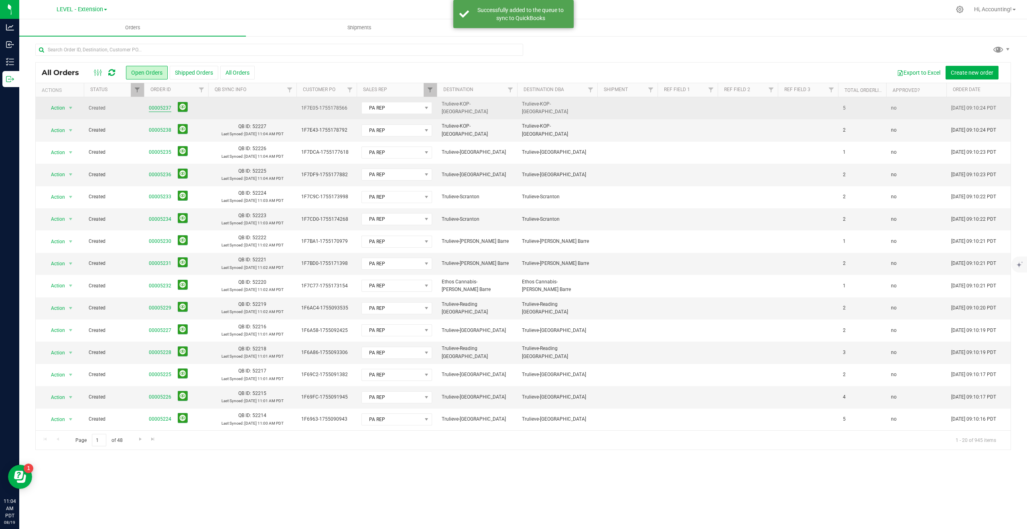
click at [164, 109] on link "00005237" at bounding box center [160, 108] width 22 height 8
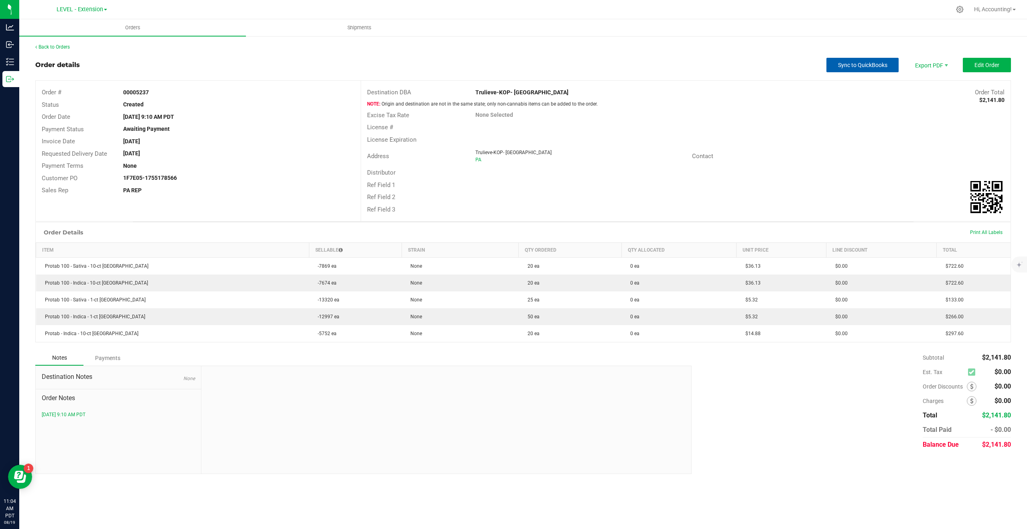
click at [855, 66] on span "Sync to QuickBooks" at bounding box center [862, 65] width 49 height 6
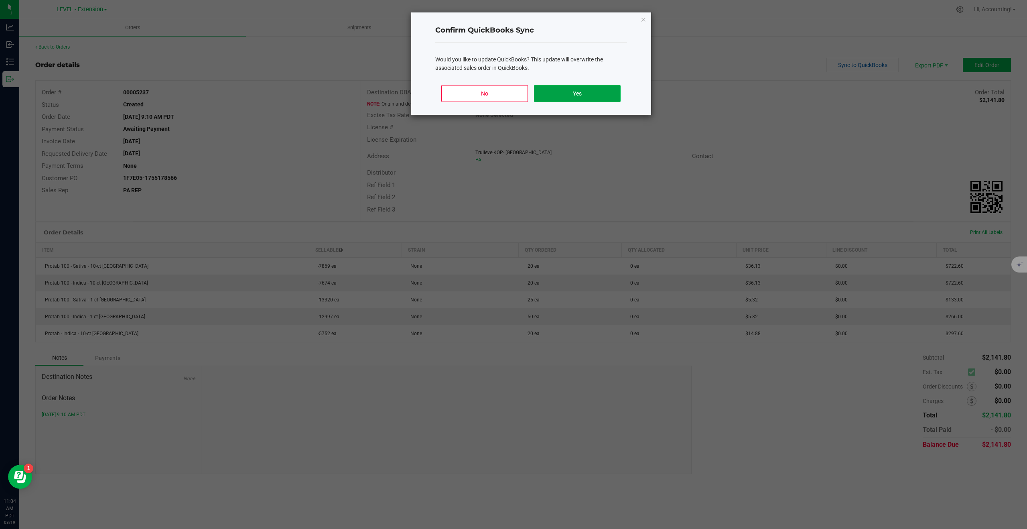
click at [591, 91] on button "Yes" at bounding box center [577, 93] width 86 height 17
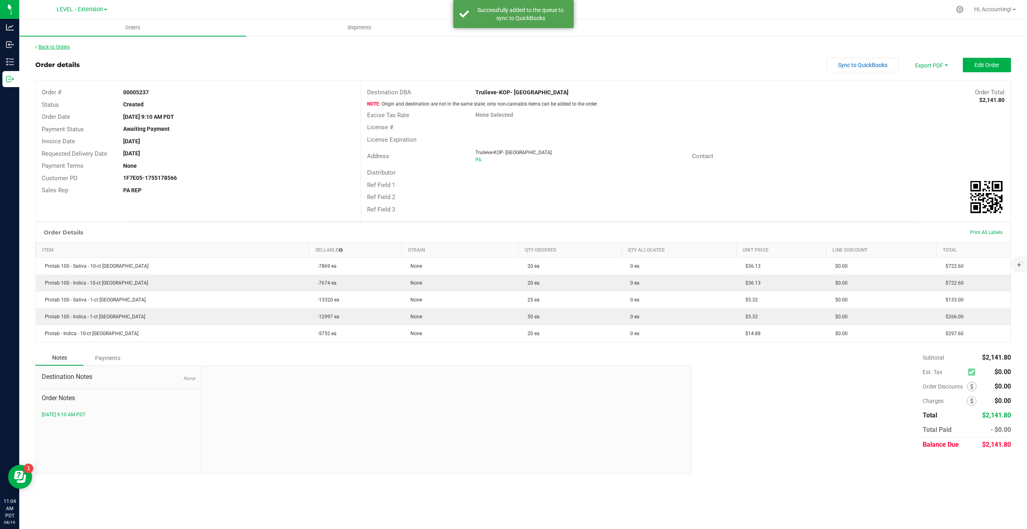
click at [62, 47] on link "Back to Orders" at bounding box center [52, 47] width 34 height 6
